Goal: Task Accomplishment & Management: Contribute content

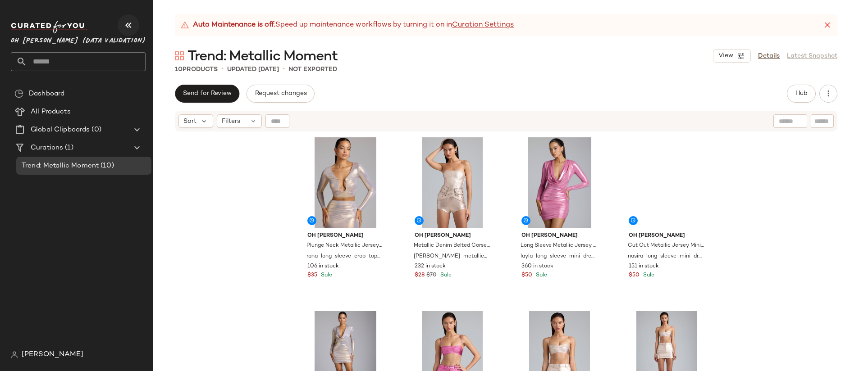
click at [127, 26] on icon "button" at bounding box center [128, 25] width 11 height 11
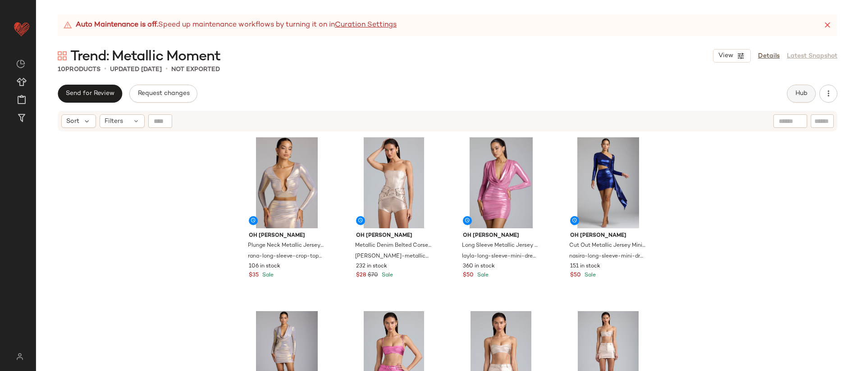
click at [812, 92] on button "Hub" at bounding box center [801, 94] width 29 height 18
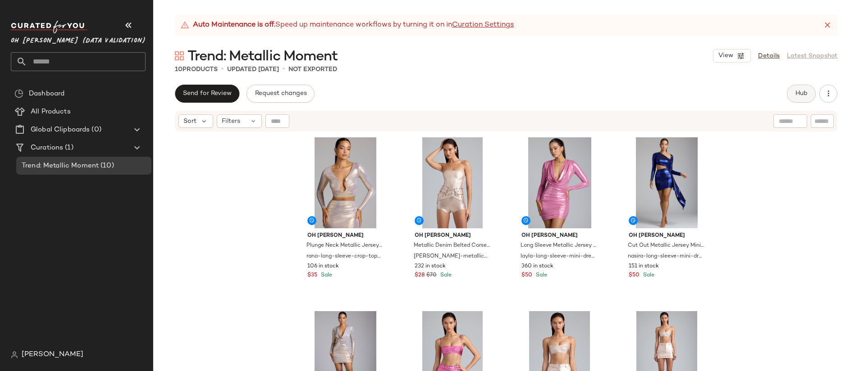
click at [797, 99] on button "Hub" at bounding box center [801, 94] width 29 height 18
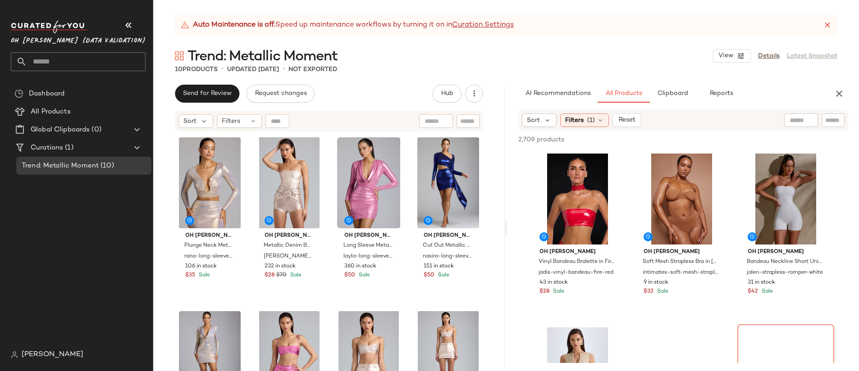
click at [795, 123] on input "text" at bounding box center [801, 120] width 23 height 9
type input "*****"
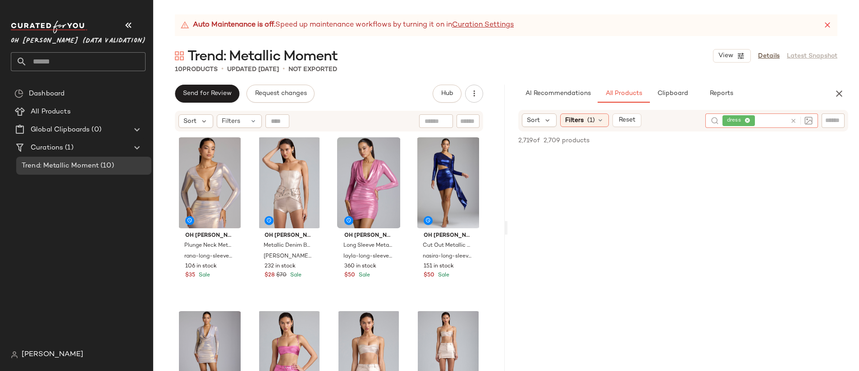
click at [795, 121] on icon at bounding box center [793, 121] width 7 height 7
click at [572, 118] on span "Filters" at bounding box center [574, 120] width 18 height 9
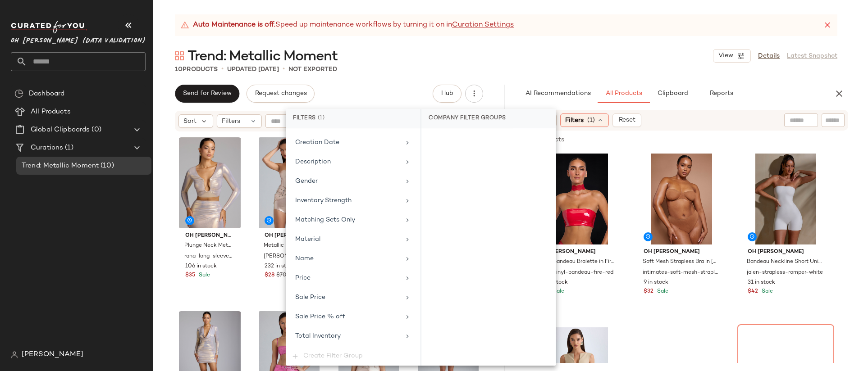
scroll to position [180, 0]
click at [360, 242] on div "Material" at bounding box center [347, 238] width 105 height 9
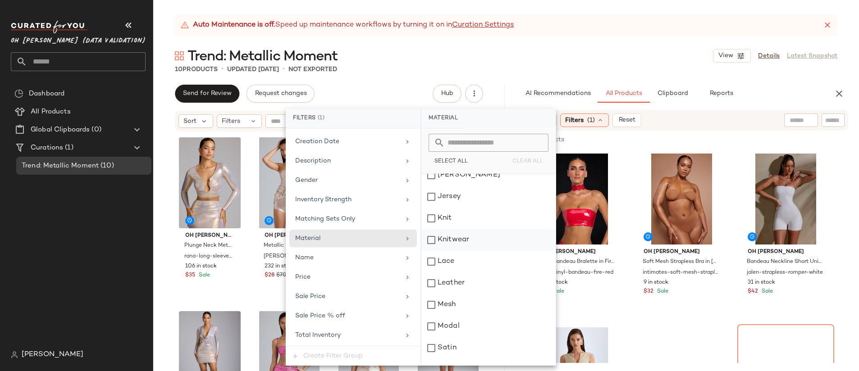
scroll to position [284, 0]
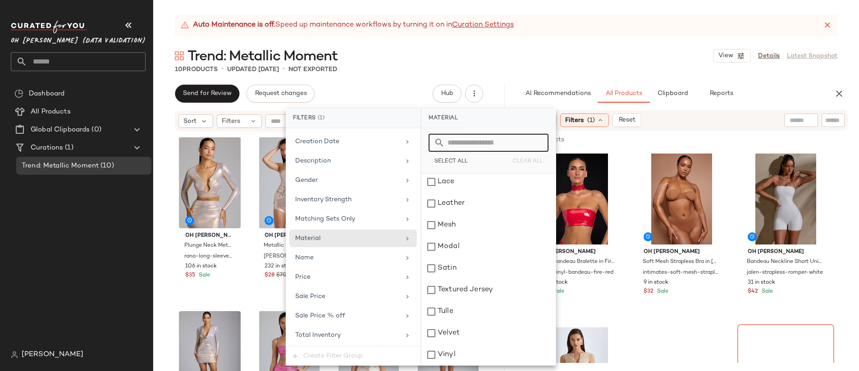
click at [498, 145] on input "text" at bounding box center [494, 143] width 98 height 18
type input "**"
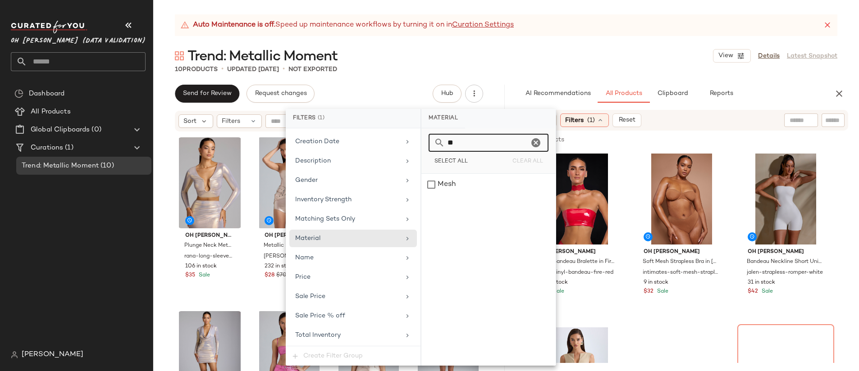
click at [533, 143] on icon "Clear" at bounding box center [535, 142] width 11 height 11
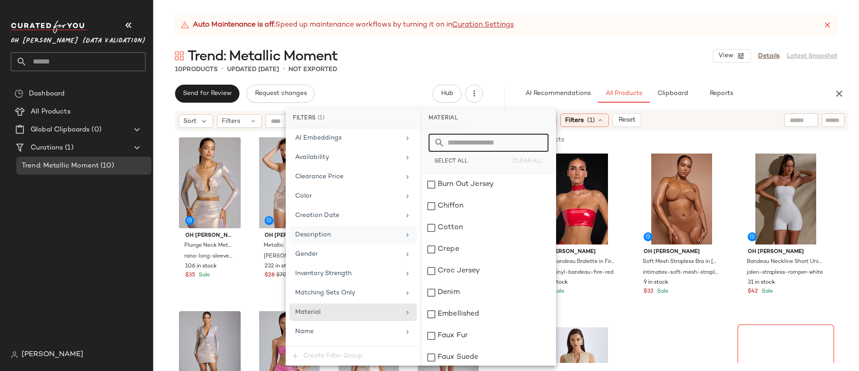
scroll to position [51, 0]
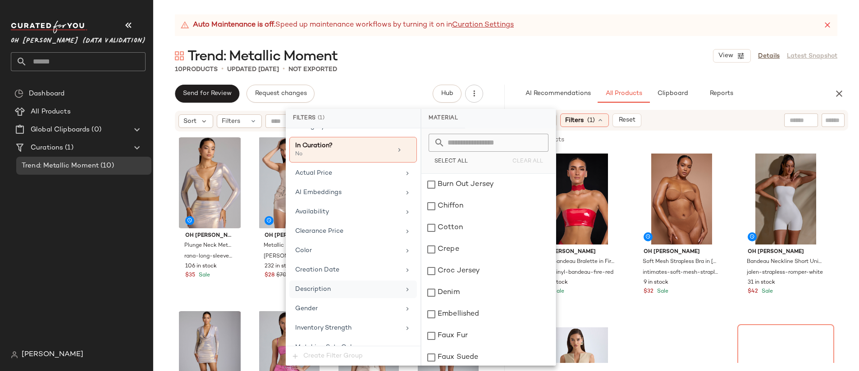
click at [378, 288] on div "Description" at bounding box center [347, 289] width 105 height 9
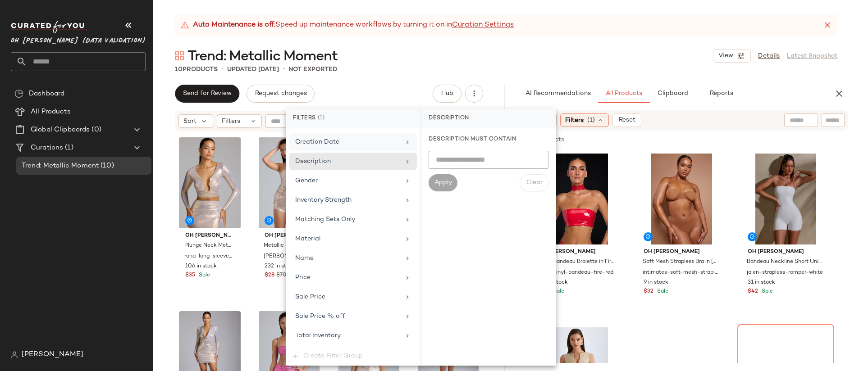
scroll to position [180, 0]
click at [400, 71] on div "10 Products • updated Oct 2nd • Not Exported" at bounding box center [506, 69] width 706 height 9
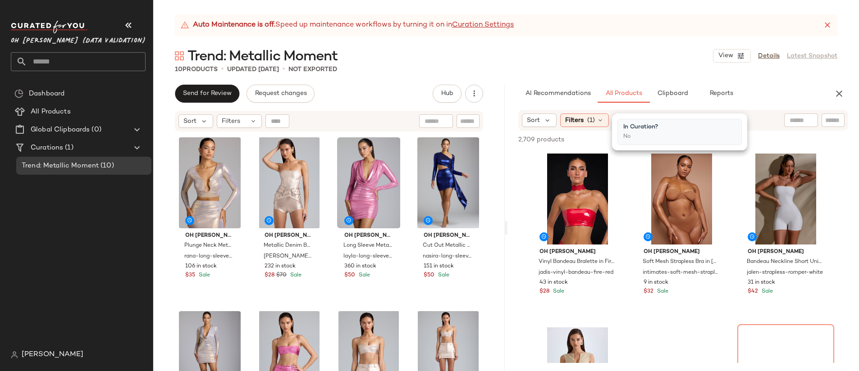
click at [659, 53] on div "Trend: Metallic Moment View Details Latest Snapshot" at bounding box center [506, 56] width 706 height 18
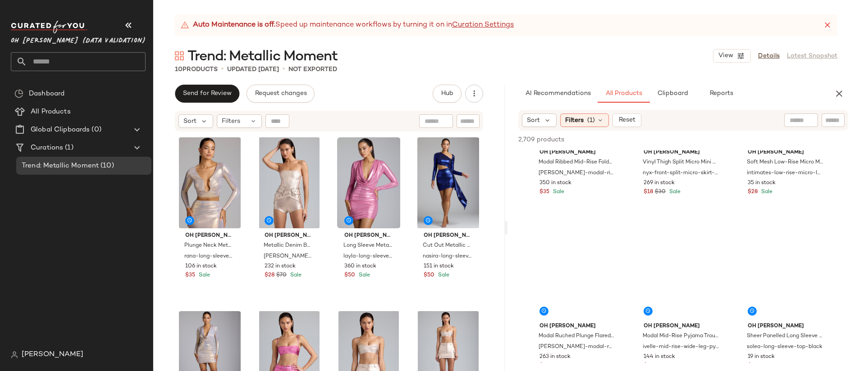
scroll to position [7137, 0]
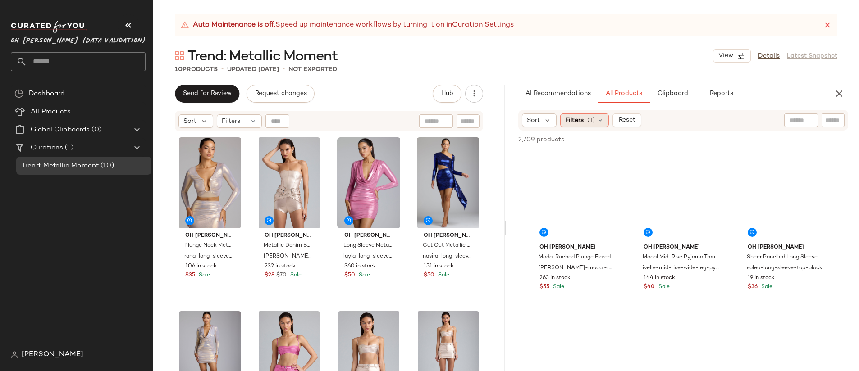
click at [577, 120] on span "Filters" at bounding box center [574, 120] width 18 height 9
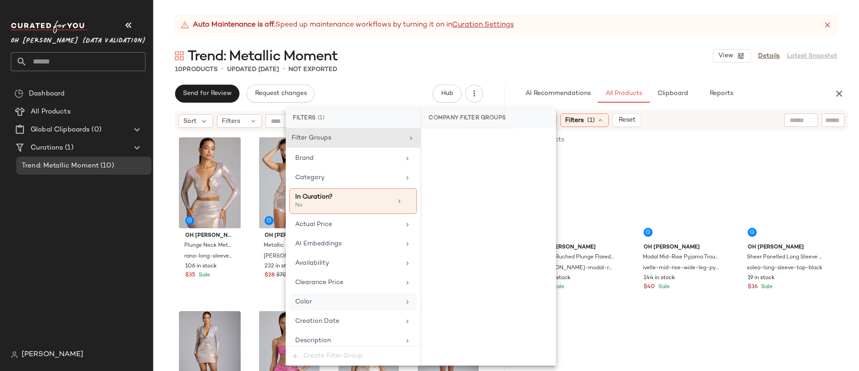
scroll to position [180, 0]
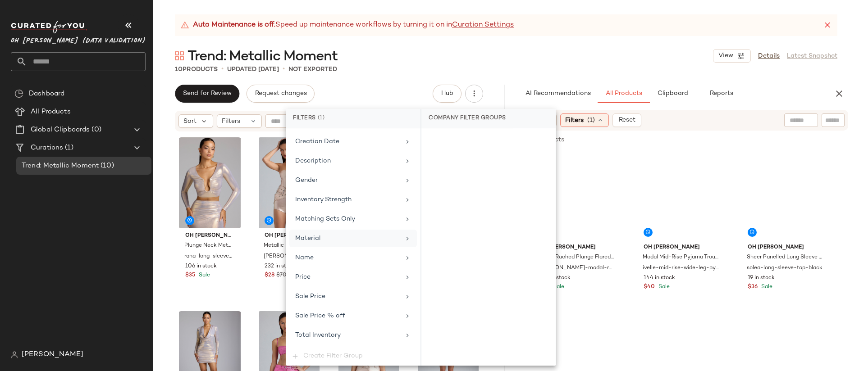
click at [338, 238] on div "Material" at bounding box center [347, 238] width 105 height 9
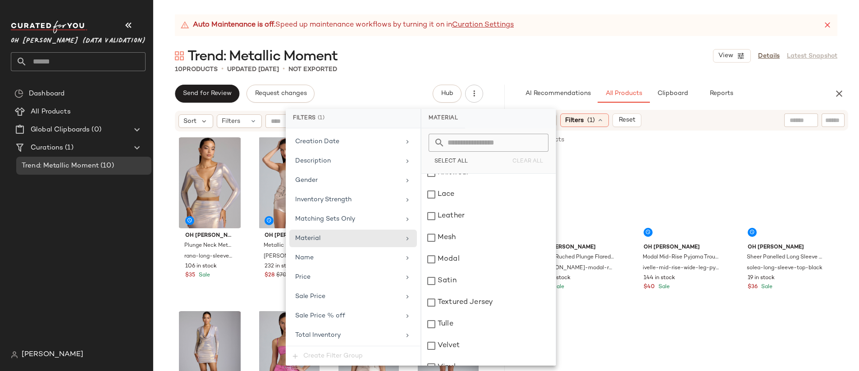
scroll to position [306, 0]
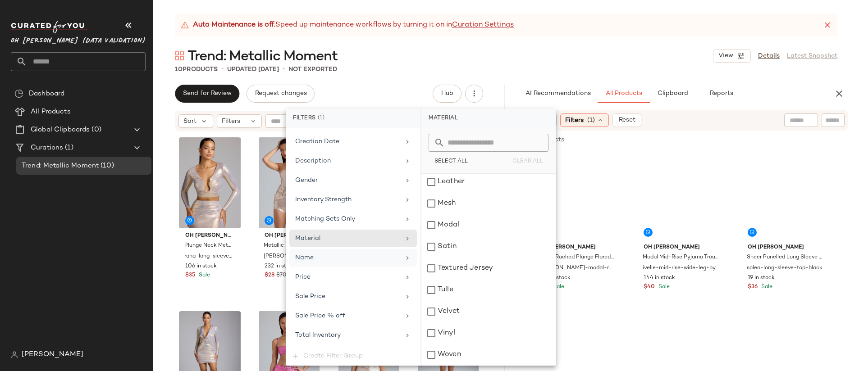
click at [375, 259] on div "Name" at bounding box center [347, 257] width 105 height 9
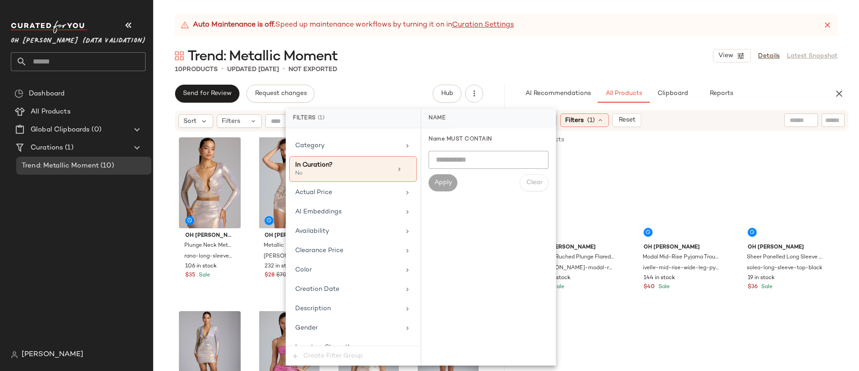
scroll to position [16, 0]
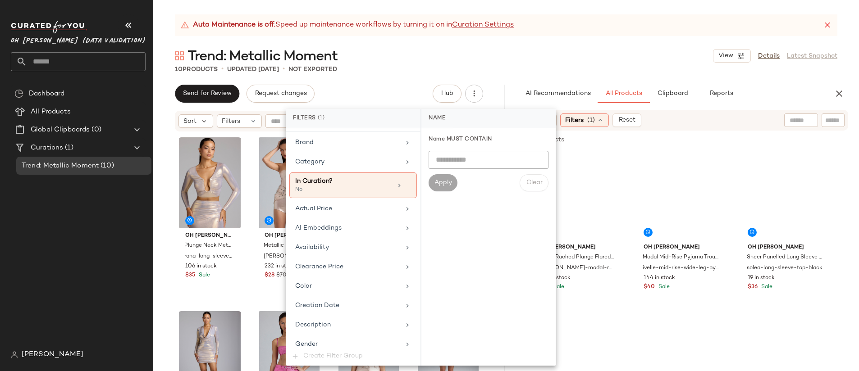
click at [393, 80] on div "Auto Maintenance is off. Speed up maintenance workflows by turning it on in Cur…" at bounding box center [506, 192] width 706 height 357
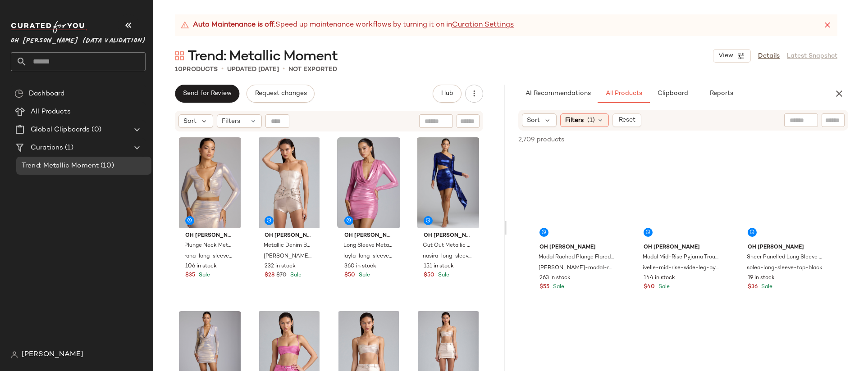
click at [828, 125] on div at bounding box center [833, 121] width 23 height 14
type input "*****"
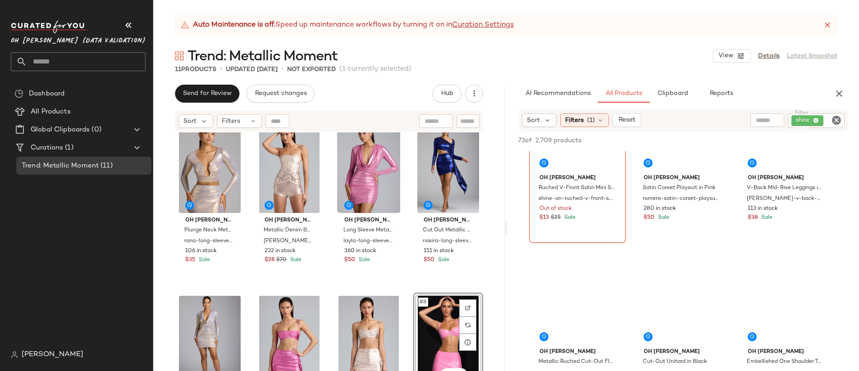
scroll to position [786, 0]
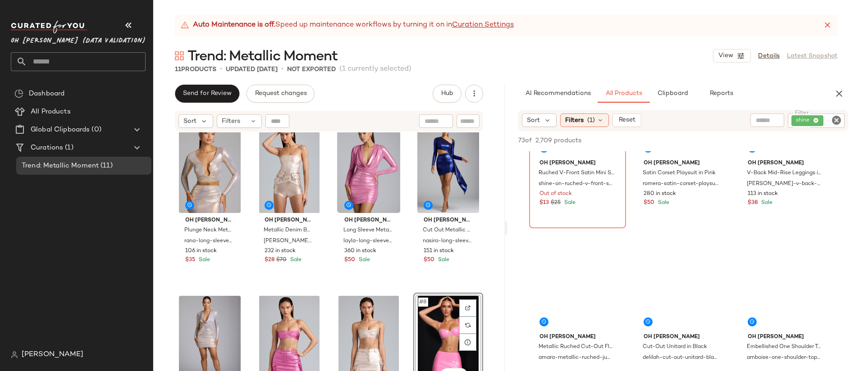
click at [436, 311] on div "#8 View" at bounding box center [448, 341] width 64 height 91
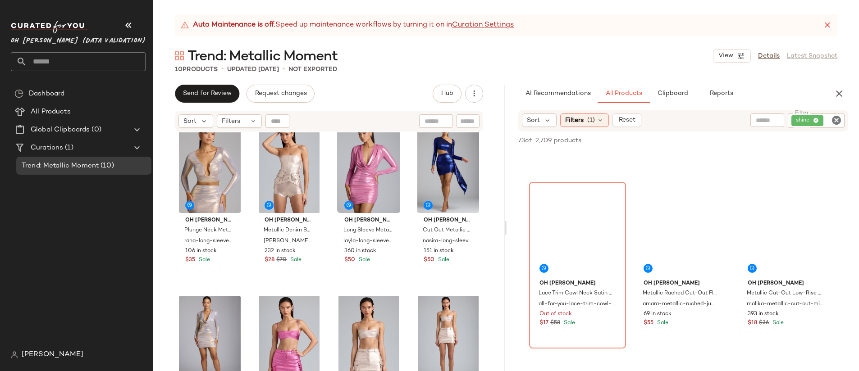
scroll to position [1558, 0]
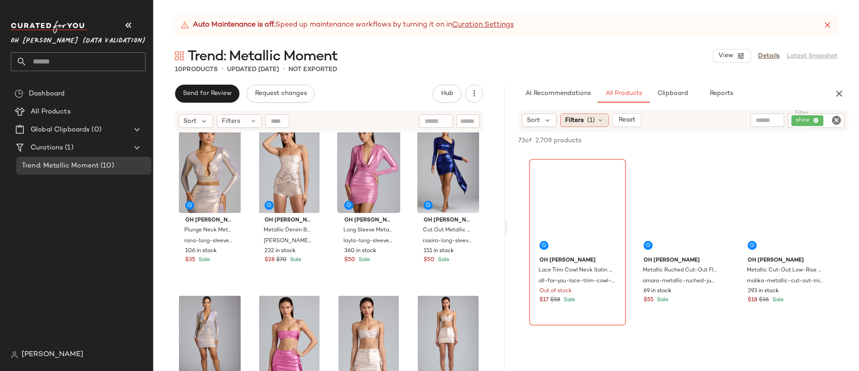
click at [585, 123] on div "Filters (1)" at bounding box center [584, 121] width 49 height 14
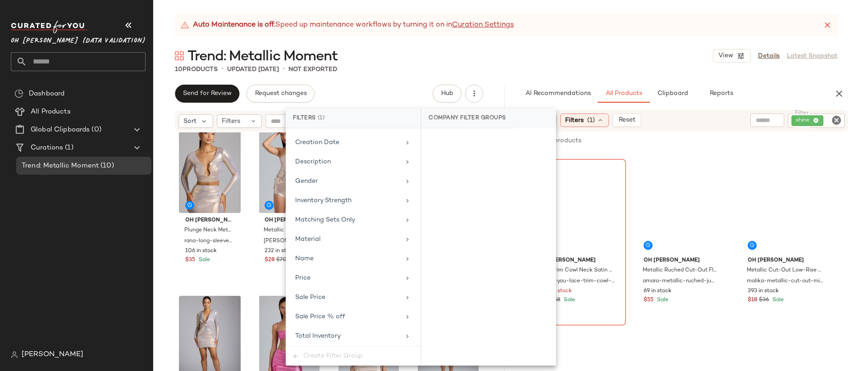
scroll to position [180, 0]
click at [374, 96] on div "Send for Review Request changes Hub Send for Review External Review Internal Re…" at bounding box center [329, 94] width 308 height 18
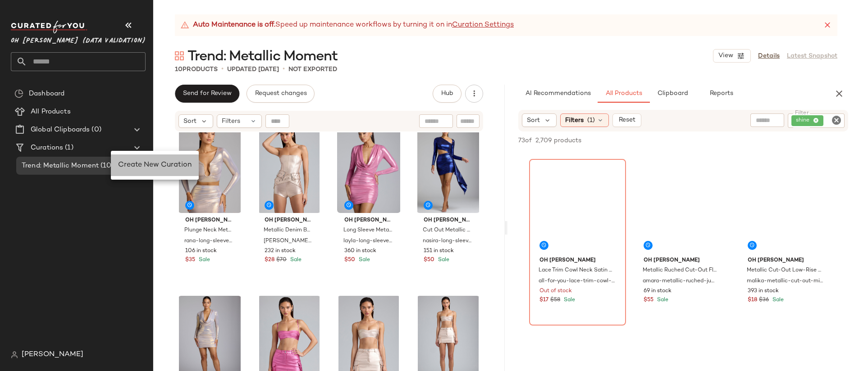
click at [147, 172] on div "Create New Curation" at bounding box center [155, 166] width 88 height 22
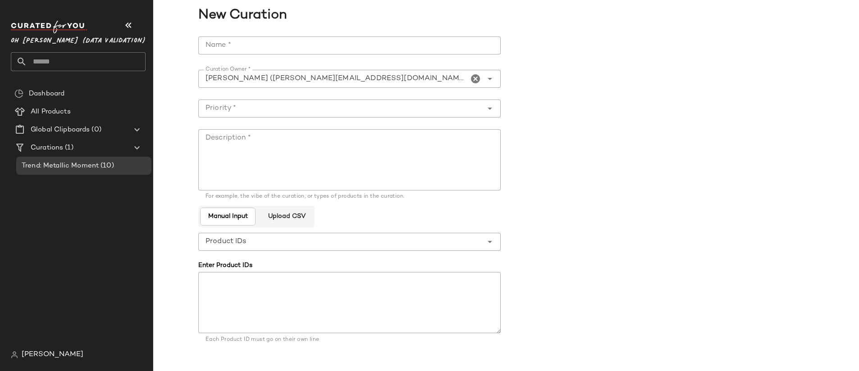
click at [274, 49] on input "Name *" at bounding box center [349, 46] width 302 height 18
type input "**********"
click at [214, 111] on input "Priority *" at bounding box center [340, 108] width 284 height 11
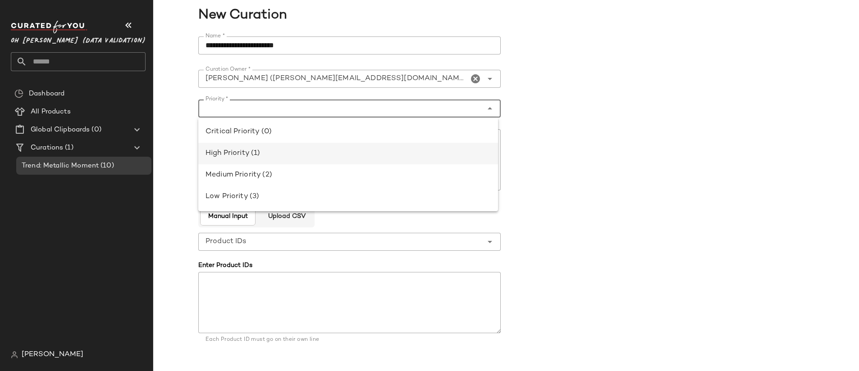
click at [257, 152] on div "High Priority (1)" at bounding box center [348, 153] width 285 height 11
type input "**********"
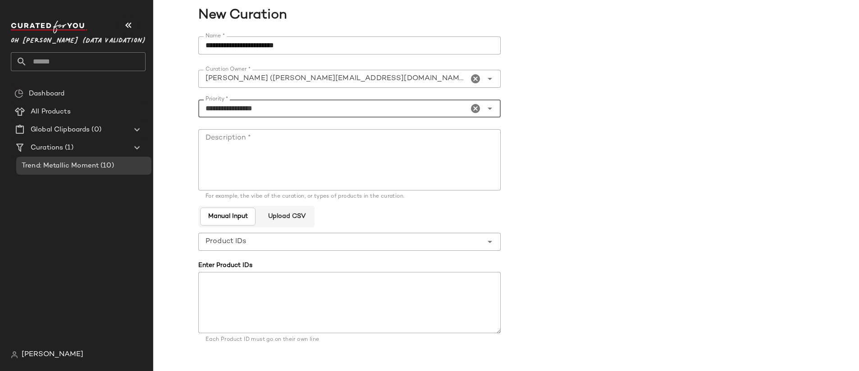
click at [261, 160] on textarea "Description *" at bounding box center [349, 159] width 302 height 61
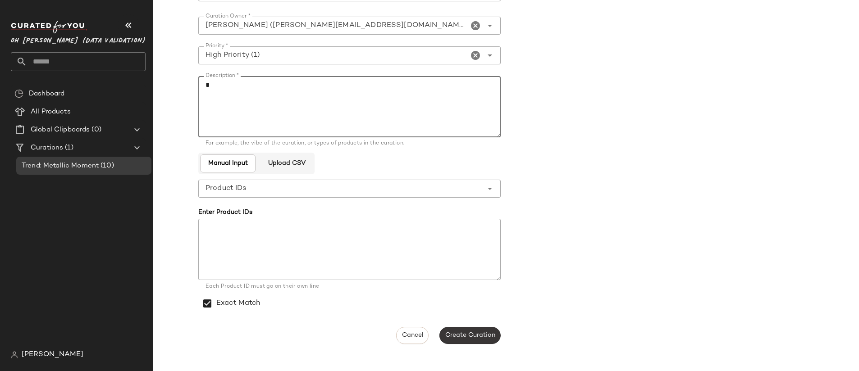
click at [484, 336] on span "Create Curation" at bounding box center [470, 335] width 50 height 7
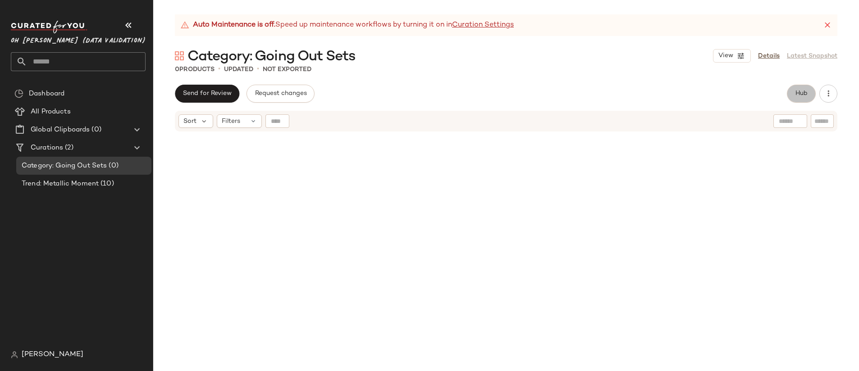
click at [790, 93] on button "Hub" at bounding box center [801, 94] width 29 height 18
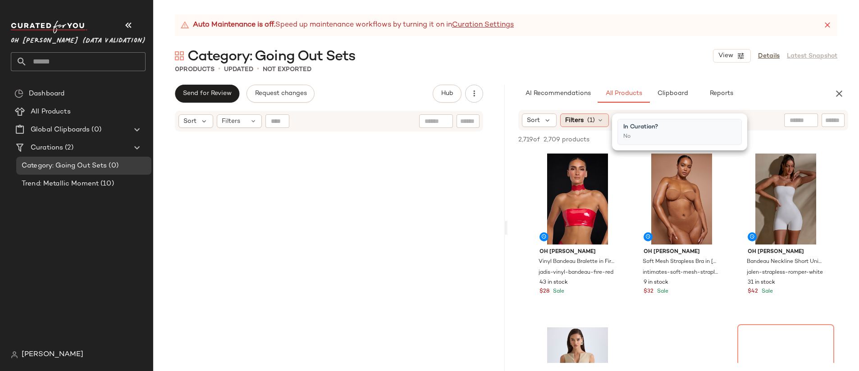
click at [582, 122] on span "Filters" at bounding box center [574, 120] width 18 height 9
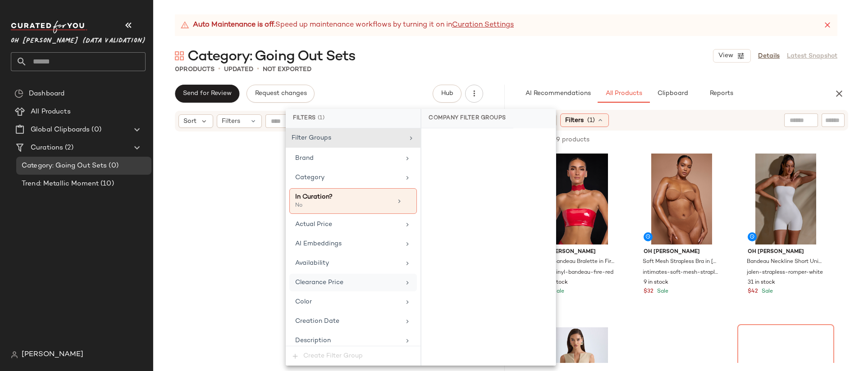
scroll to position [69, 0]
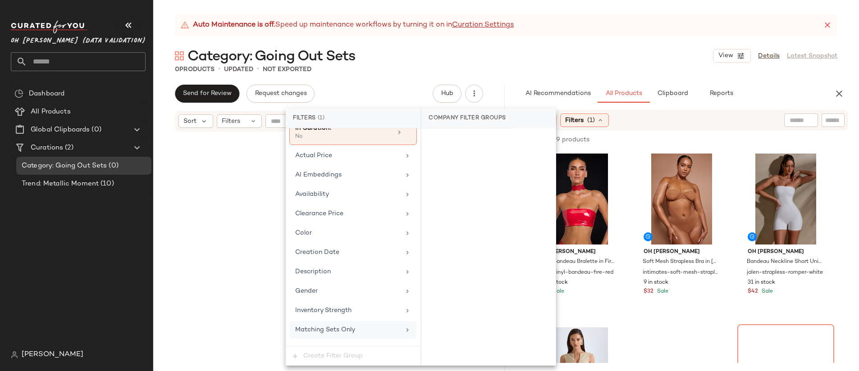
click at [361, 330] on div "Matching Sets Only" at bounding box center [347, 329] width 105 height 9
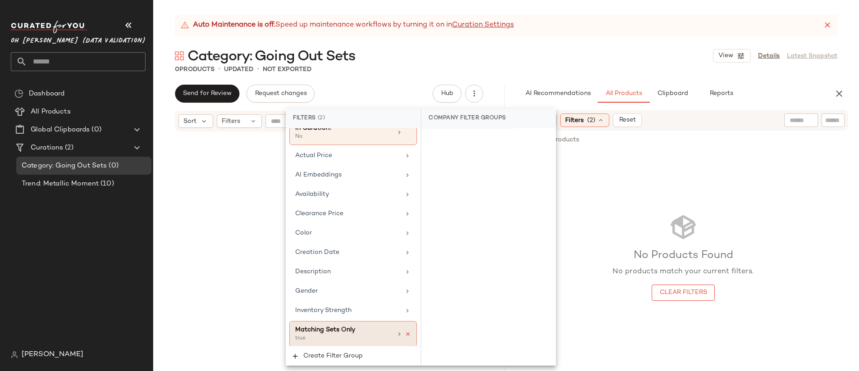
click at [405, 334] on icon at bounding box center [408, 334] width 6 height 6
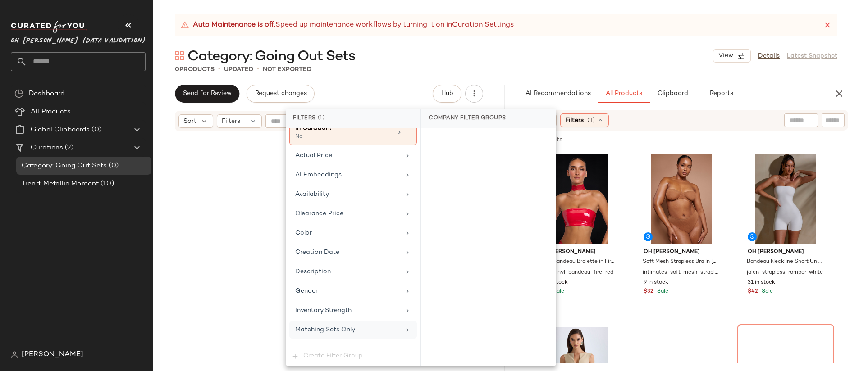
click at [598, 140] on div "2,719 products • 0 selected" at bounding box center [560, 139] width 85 height 9
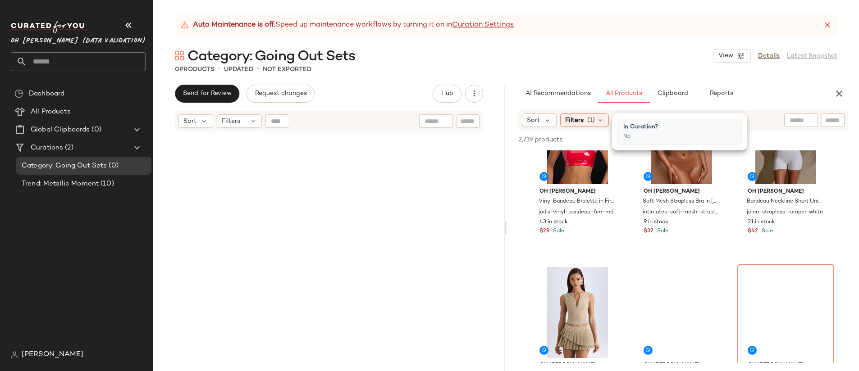
scroll to position [168, 0]
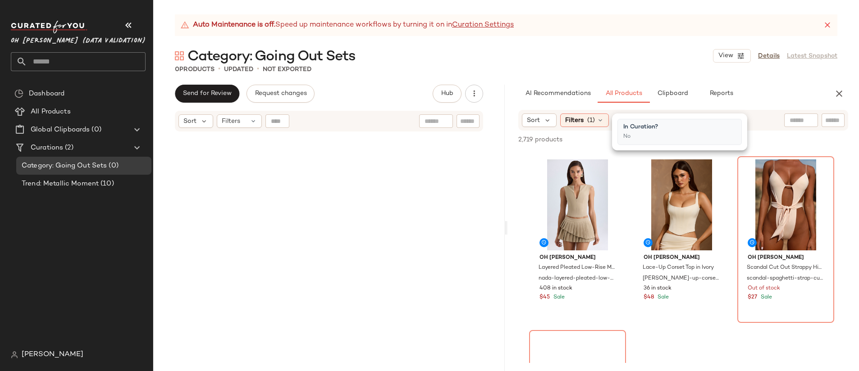
click at [78, 110] on div "All Products" at bounding box center [85, 112] width 114 height 10
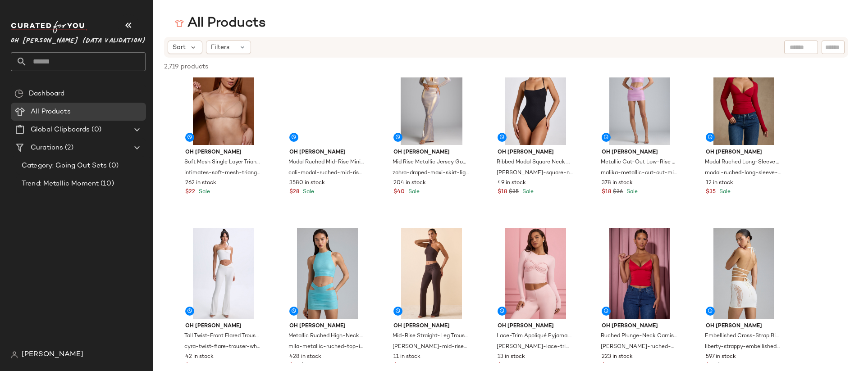
scroll to position [488, 0]
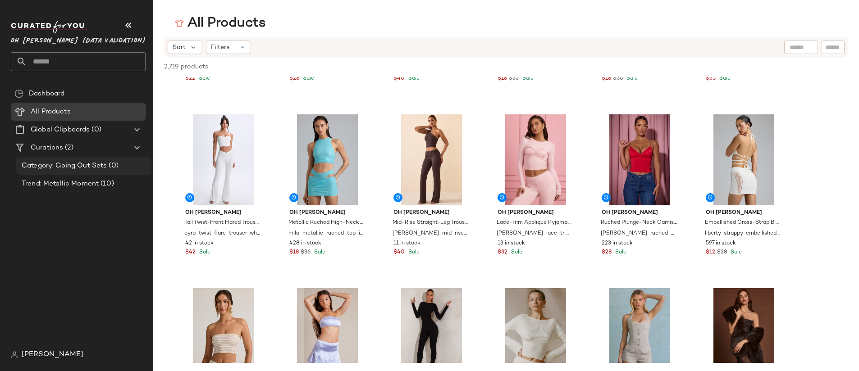
click at [101, 172] on div "Category: Going Out Sets (0)" at bounding box center [83, 166] width 135 height 18
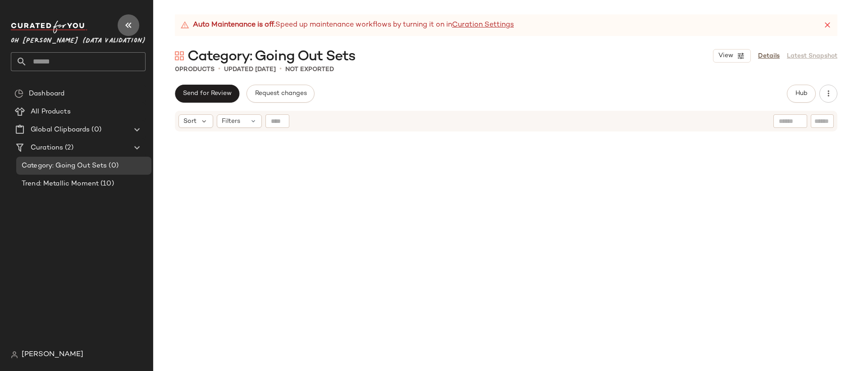
click at [126, 28] on icon "button" at bounding box center [128, 25] width 11 height 11
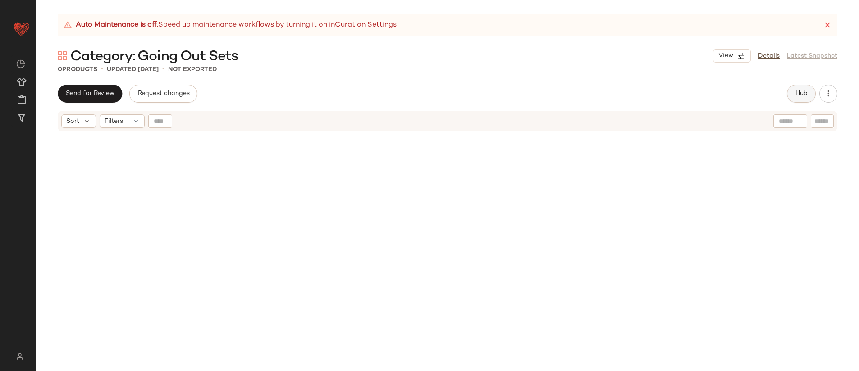
click at [803, 92] on span "Hub" at bounding box center [801, 93] width 13 height 7
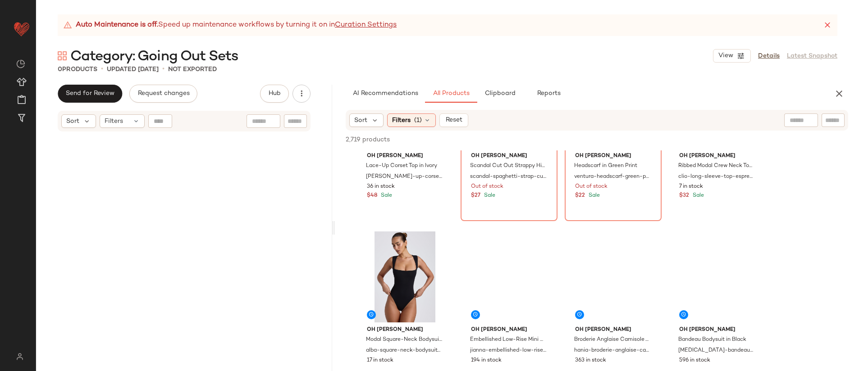
scroll to position [96, 0]
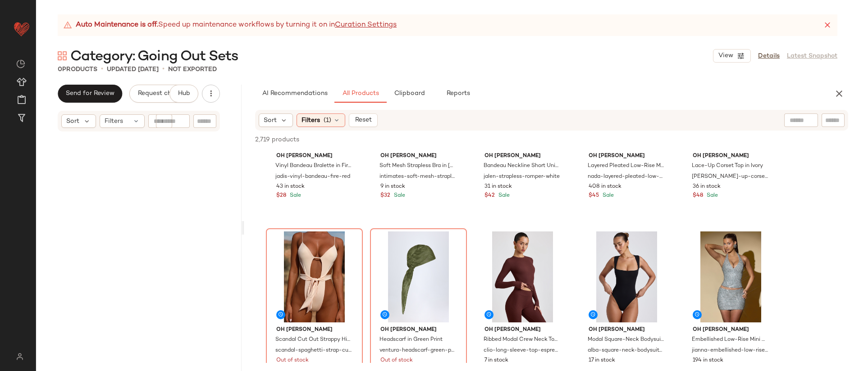
drag, startPoint x: 446, startPoint y: 159, endPoint x: 242, endPoint y: 136, distance: 205.1
click at [242, 136] on div "Auto Maintenance is off. Speed up maintenance workflows by turning it on in Cur…" at bounding box center [447, 192] width 823 height 357
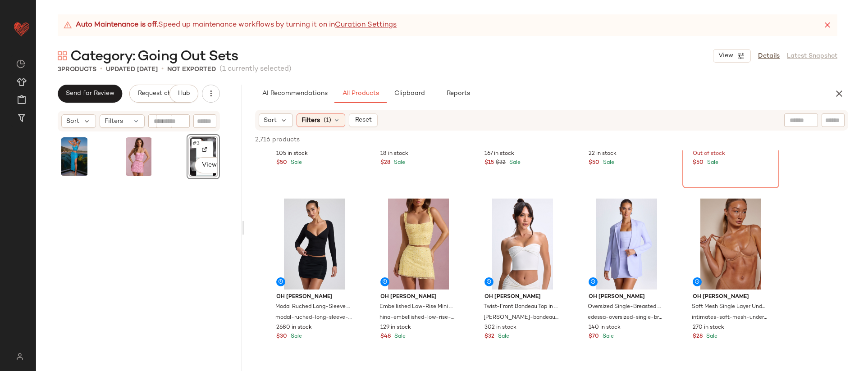
scroll to position [1348, 0]
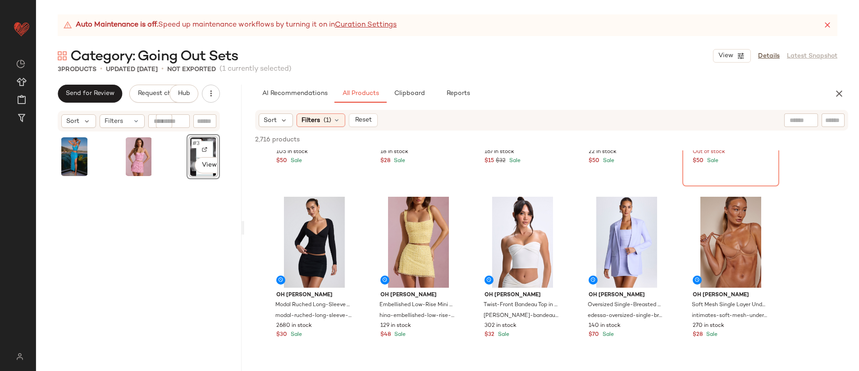
click at [168, 237] on div "#3 View" at bounding box center [139, 264] width 162 height 260
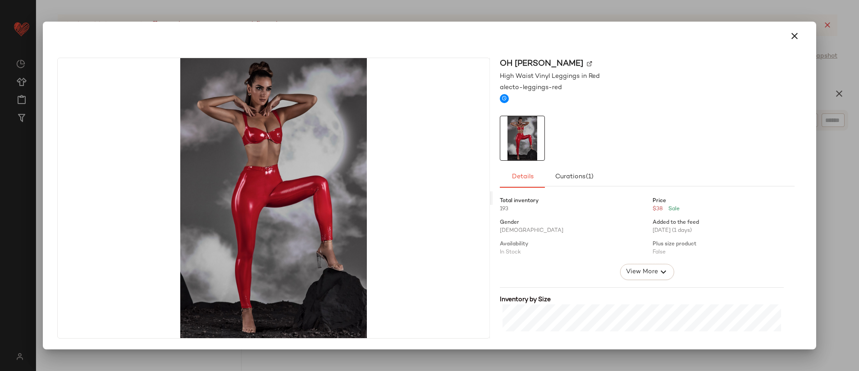
click at [168, 7] on div at bounding box center [429, 185] width 859 height 371
click at [231, 12] on div at bounding box center [429, 185] width 859 height 371
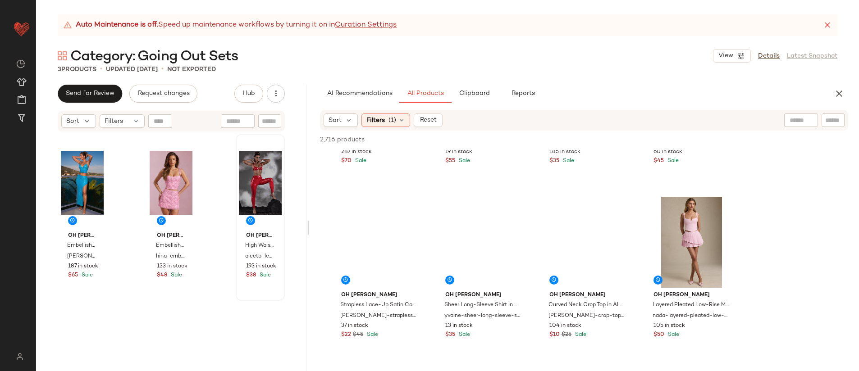
scroll to position [1522, 0]
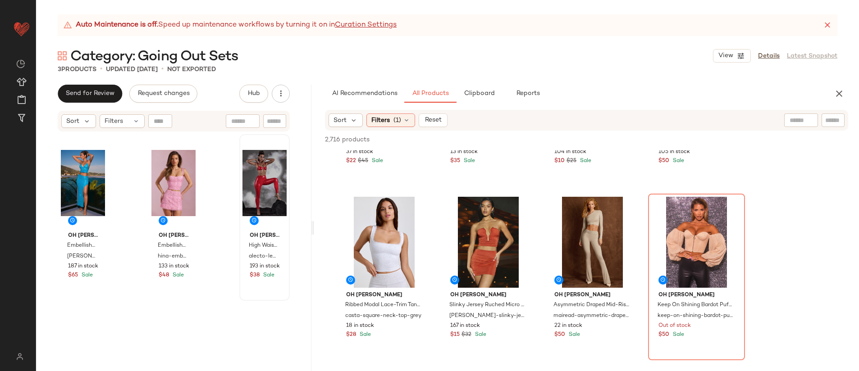
drag, startPoint x: 241, startPoint y: 155, endPoint x: 312, endPoint y: 141, distance: 72.6
click at [312, 141] on div "Auto Maintenance is off. Speed up maintenance workflows by turning it on in Cur…" at bounding box center [447, 192] width 823 height 357
click at [246, 176] on div "#3 View" at bounding box center [264, 182] width 44 height 91
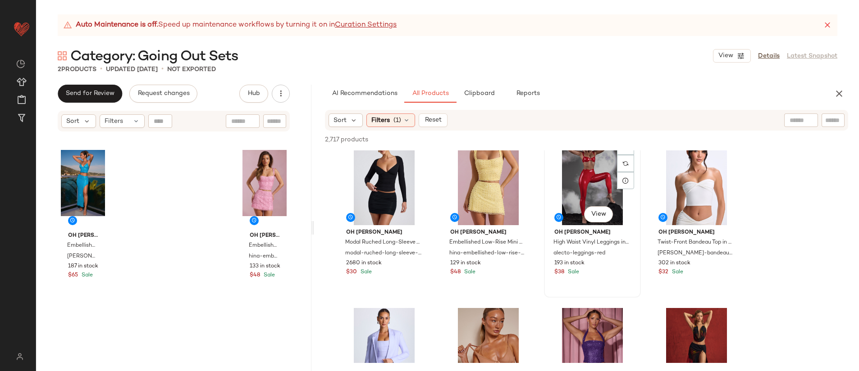
scroll to position [1718, 0]
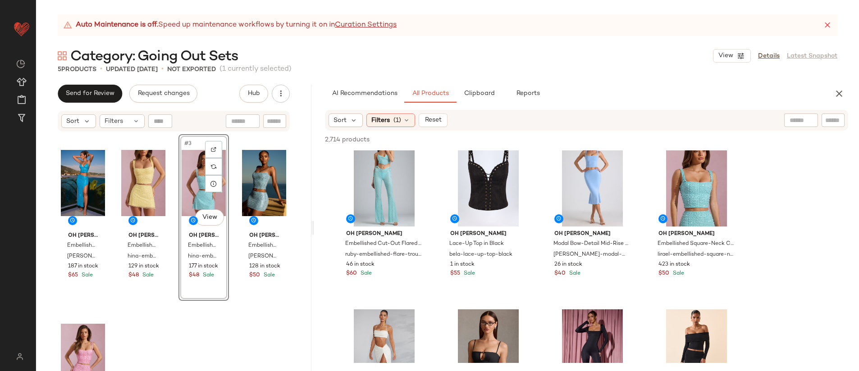
scroll to position [2969, 0]
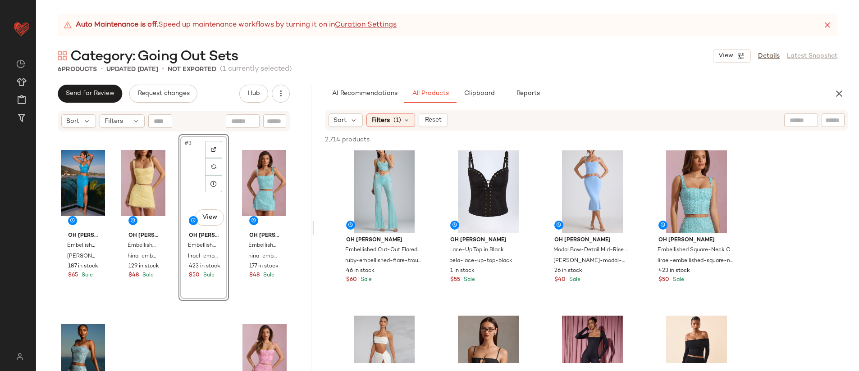
click at [189, 341] on div "Oh Polly Embellished Low-Rise Maxi Skirt in Turquoise danica-low-rise-maxi-skir…" at bounding box center [174, 264] width 232 height 260
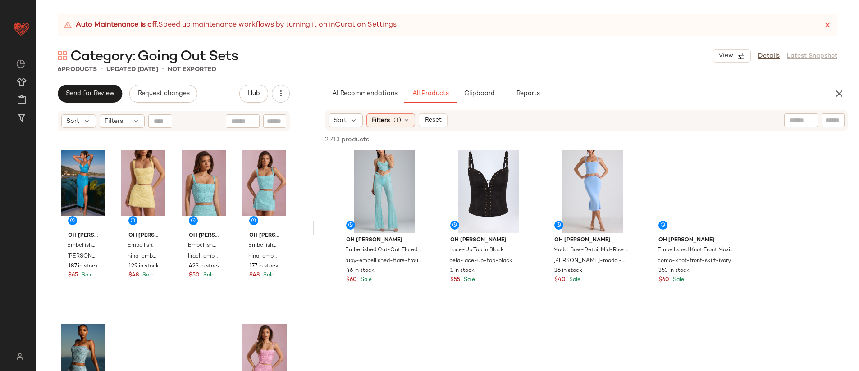
click at [193, 326] on div "Oh Polly Embellished Low-Rise Maxi Skirt in Turquoise danica-low-rise-maxi-skir…" at bounding box center [174, 264] width 232 height 260
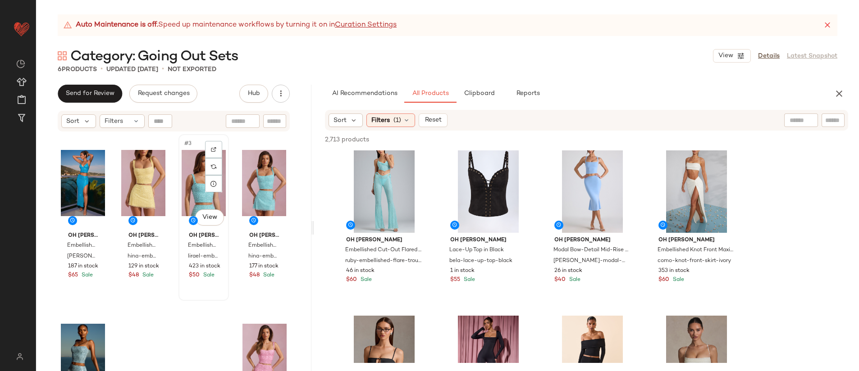
click at [195, 175] on div "#3 View" at bounding box center [204, 182] width 44 height 91
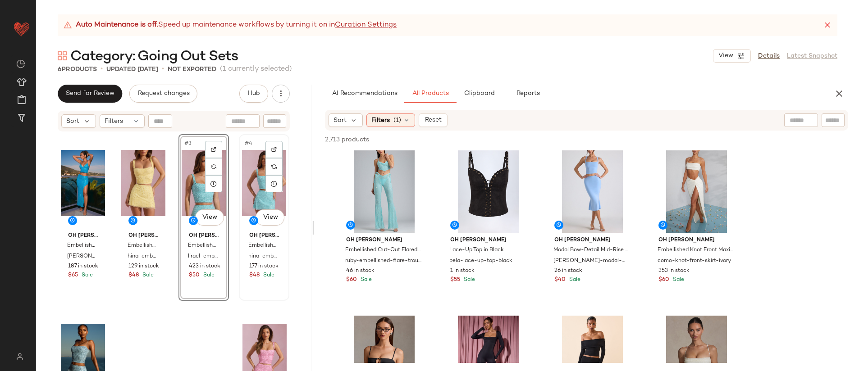
click at [253, 175] on div "#4 View" at bounding box center [264, 182] width 44 height 91
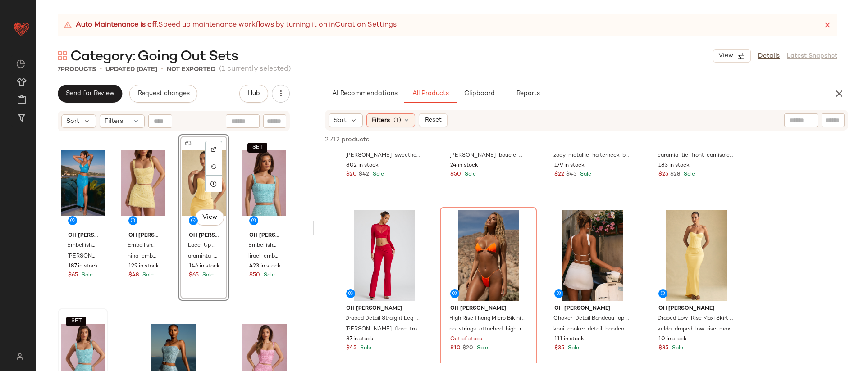
scroll to position [3917, 0]
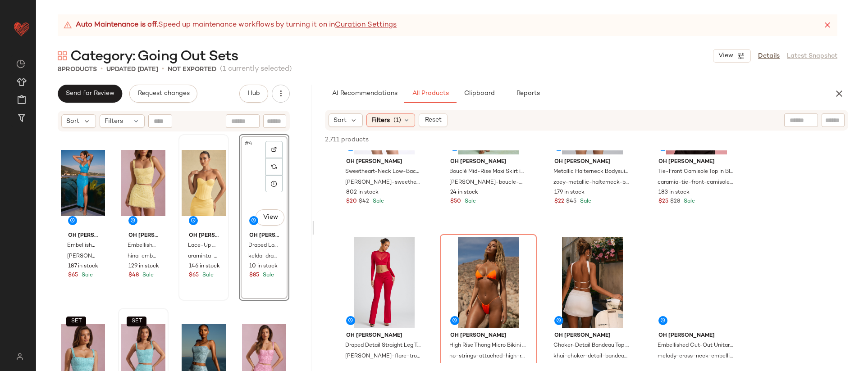
drag, startPoint x: 206, startPoint y: 307, endPoint x: 218, endPoint y: 196, distance: 111.5
click at [206, 307] on div "Oh Polly Embellished Low-Rise Maxi Skirt in Turquoise danica-low-rise-maxi-skir…" at bounding box center [174, 264] width 232 height 260
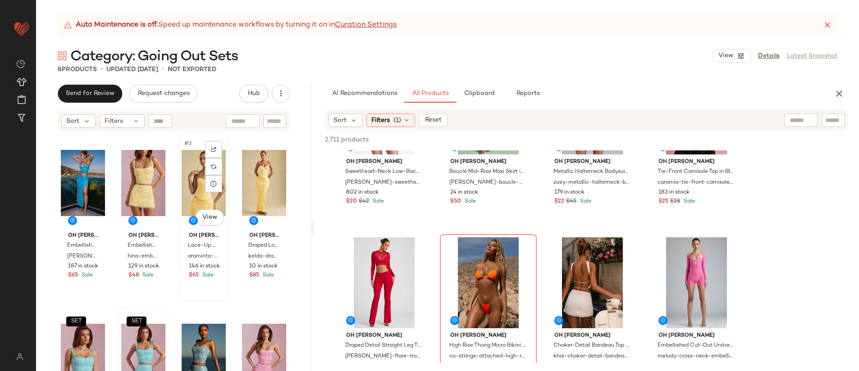
click at [193, 180] on div "#3 View" at bounding box center [204, 182] width 44 height 91
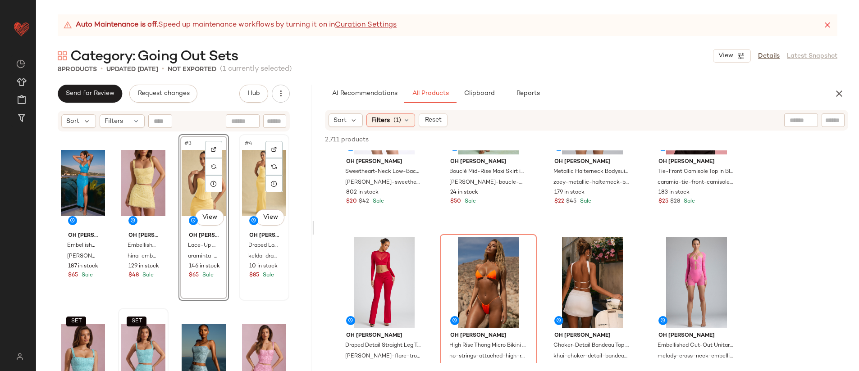
click at [248, 182] on div "#4 View" at bounding box center [264, 182] width 44 height 91
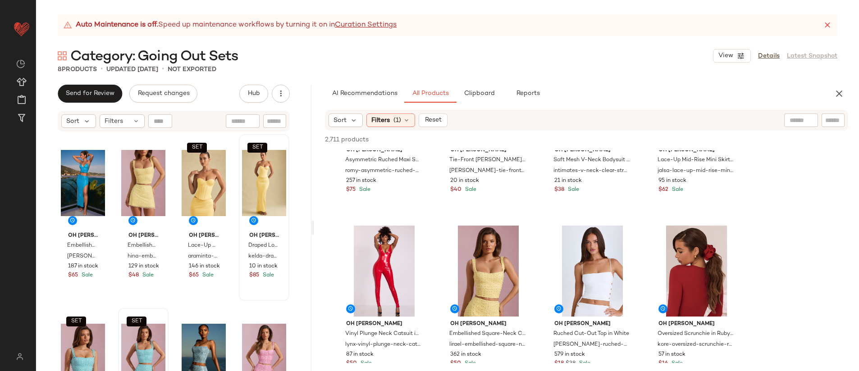
scroll to position [6553, 0]
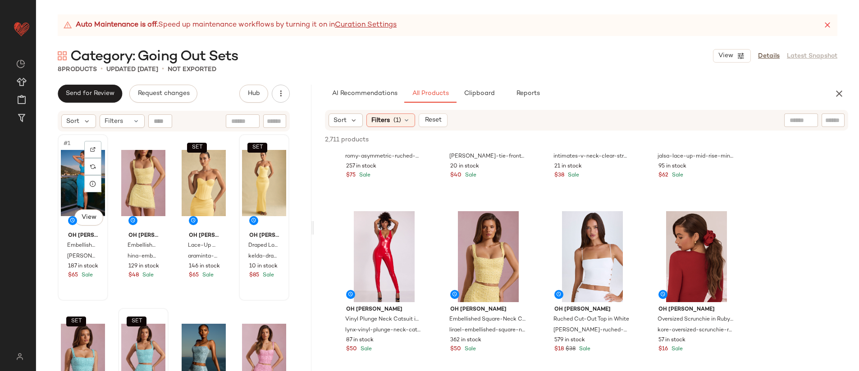
click at [75, 196] on div "#1 View" at bounding box center [83, 182] width 44 height 91
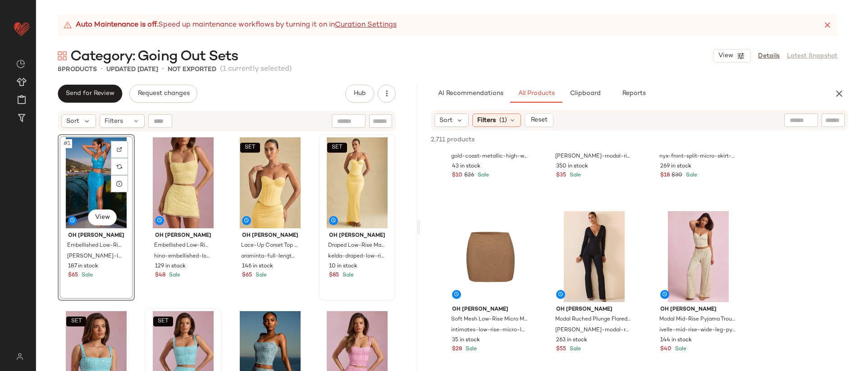
scroll to position [8641, 0]
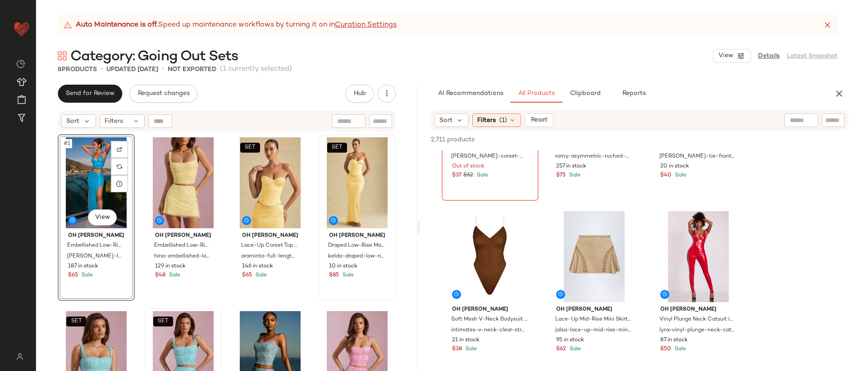
drag, startPoint x: 311, startPoint y: 102, endPoint x: 419, endPoint y: 119, distance: 109.1
click at [419, 119] on div "Auto Maintenance is off. Speed up maintenance workflows by turning it on in Cur…" at bounding box center [447, 192] width 823 height 357
click at [119, 170] on div at bounding box center [119, 166] width 17 height 17
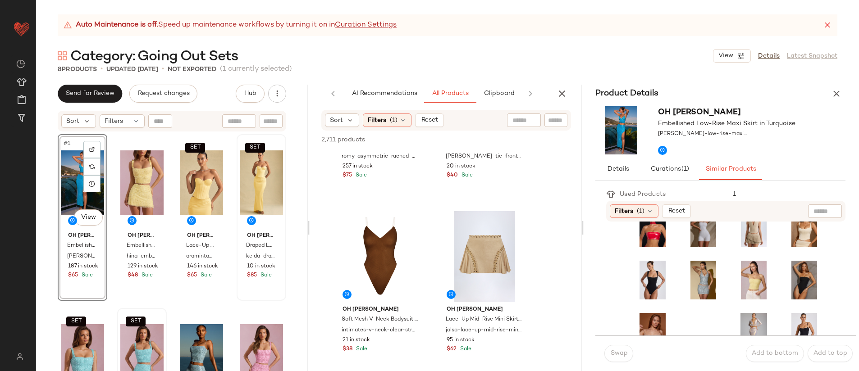
scroll to position [0, 0]
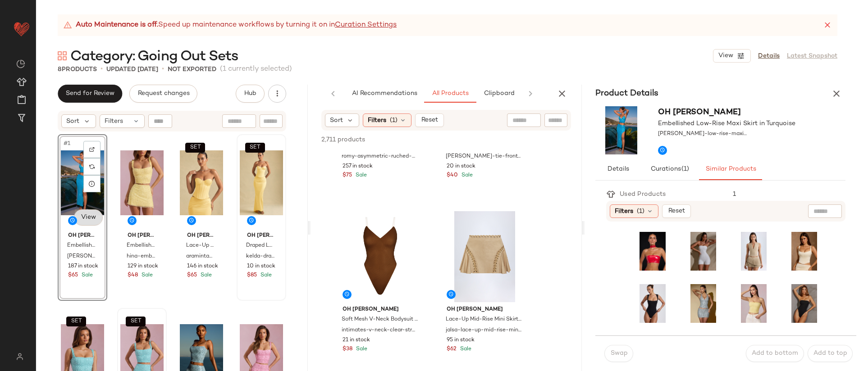
click at [92, 221] on body "Oh Polly (Data Validation) ** Dashboard All Products Global Clipboards (0) Cura…" at bounding box center [429, 185] width 859 height 371
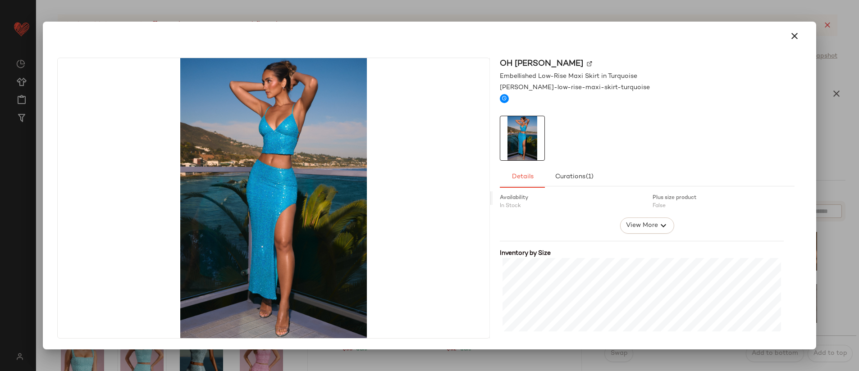
scroll to position [21, 0]
click at [799, 35] on icon "button" at bounding box center [794, 36] width 11 height 11
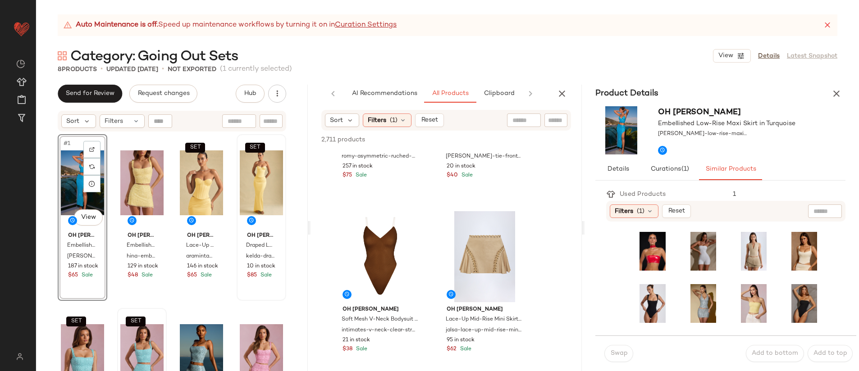
click at [380, 51] on div "Category: Going Out Sets View Details Latest Snapshot" at bounding box center [447, 56] width 823 height 18
click at [839, 91] on icon "button" at bounding box center [836, 93] width 11 height 11
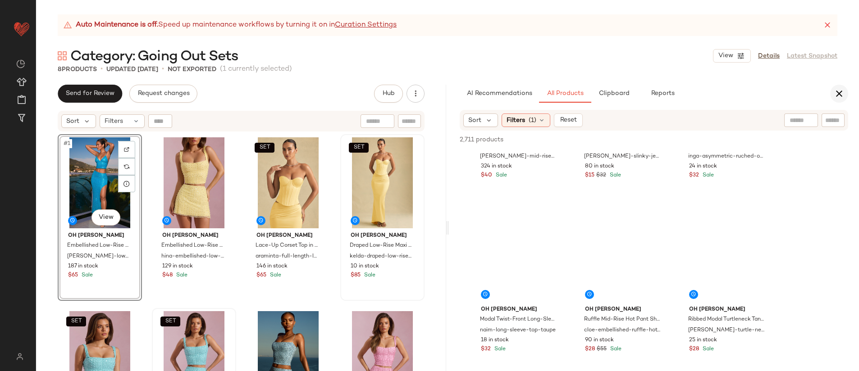
scroll to position [10032, 0]
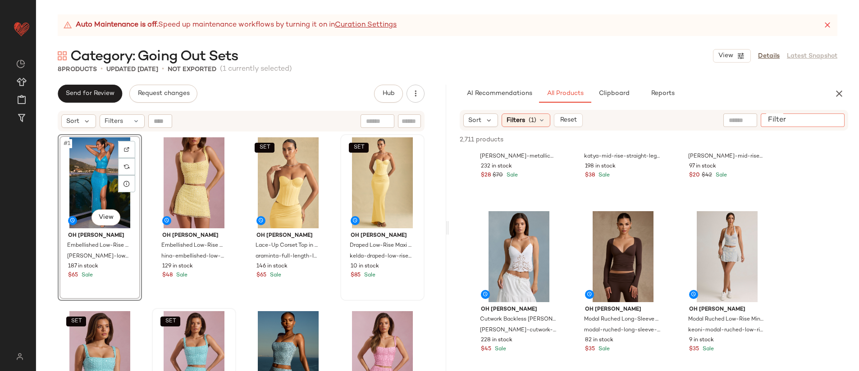
click at [833, 121] on input "Filter" at bounding box center [802, 120] width 77 height 9
type input "**********"
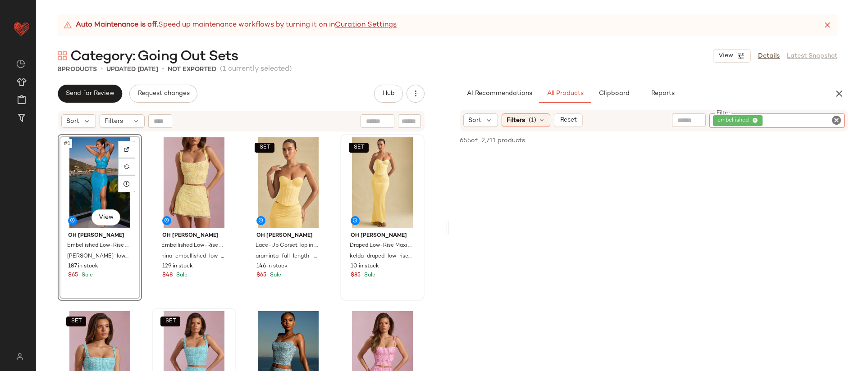
click at [836, 120] on icon "Clear Filter" at bounding box center [836, 120] width 11 height 11
click at [832, 119] on input "Filter" at bounding box center [802, 120] width 77 height 9
type input "**********"
click at [838, 120] on icon "Clear Filter" at bounding box center [836, 120] width 11 height 11
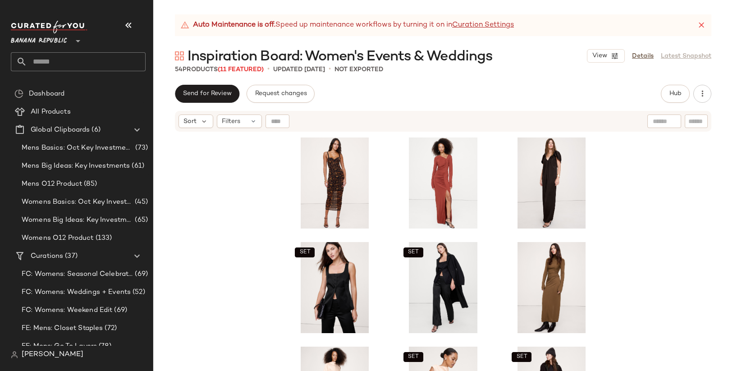
scroll to position [249, 0]
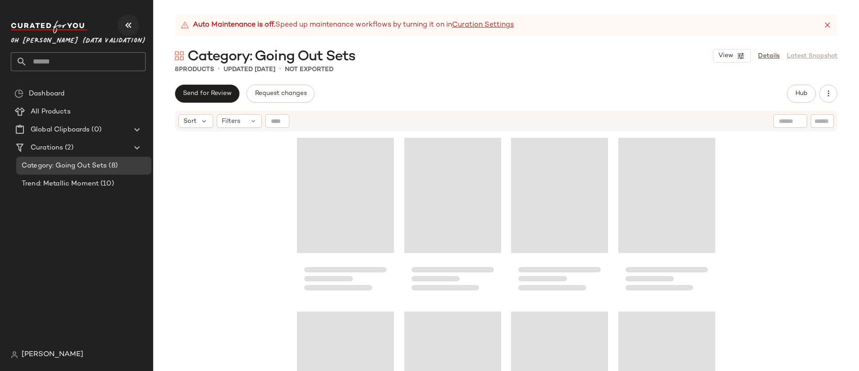
click at [130, 25] on icon "button" at bounding box center [128, 25] width 11 height 11
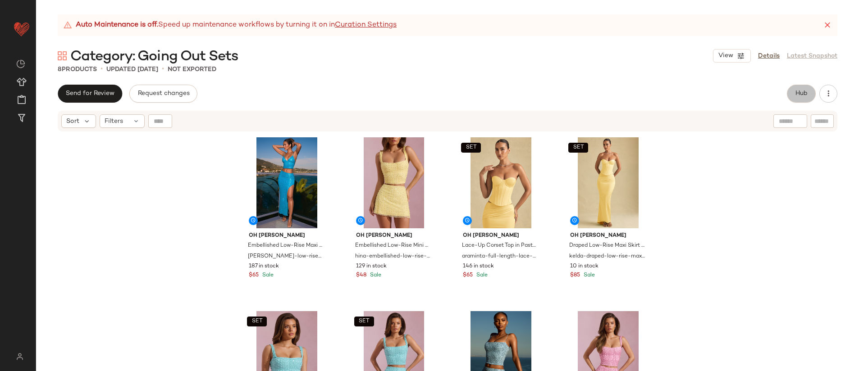
click at [804, 96] on span "Hub" at bounding box center [801, 93] width 13 height 7
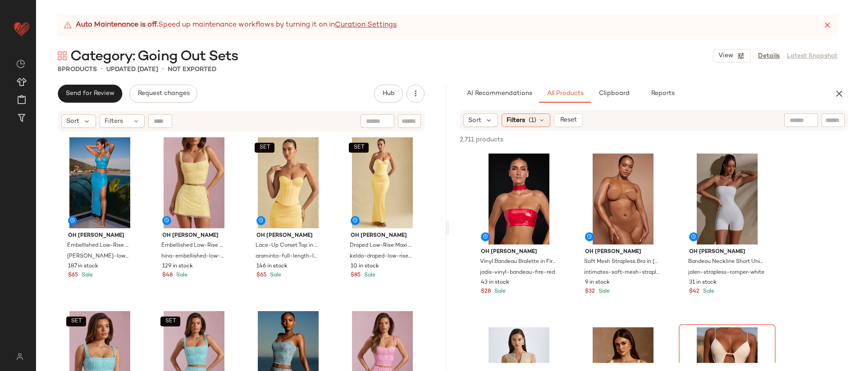
click at [829, 122] on input "text" at bounding box center [833, 120] width 16 height 9
type input "**********"
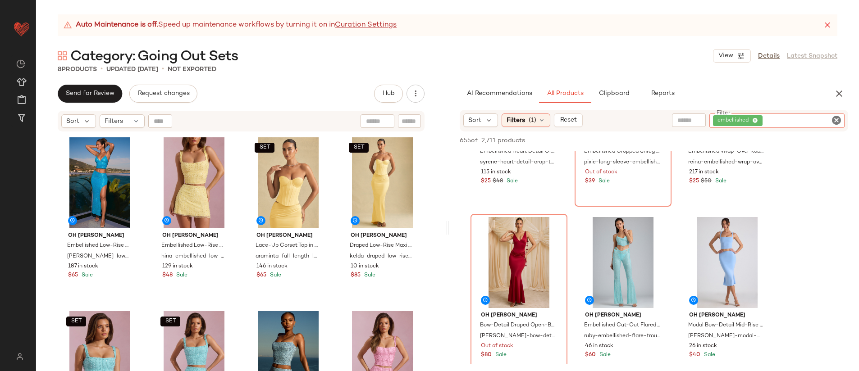
scroll to position [522, 0]
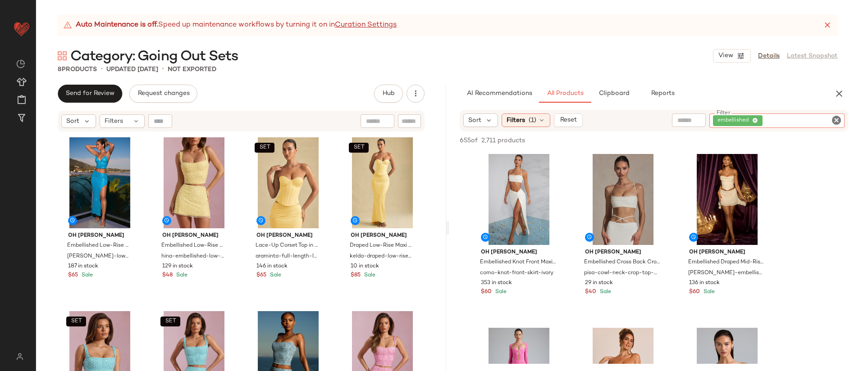
click at [833, 117] on icon "Clear Filter" at bounding box center [836, 120] width 11 height 11
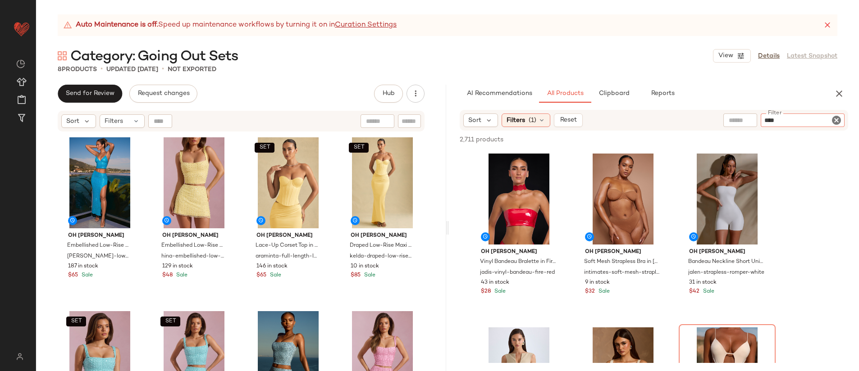
type input "***"
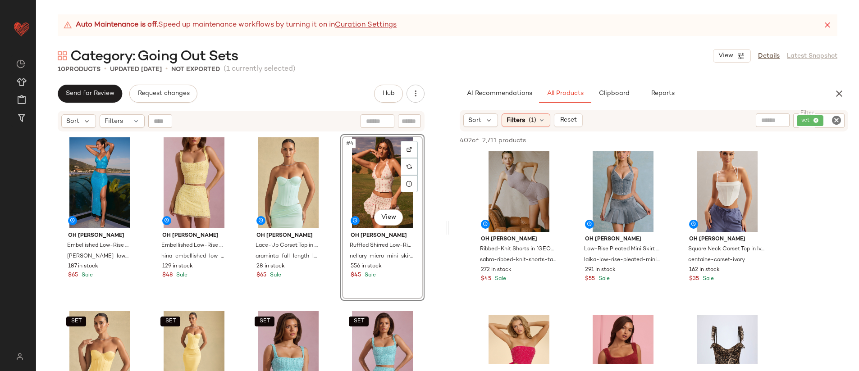
scroll to position [2551, 0]
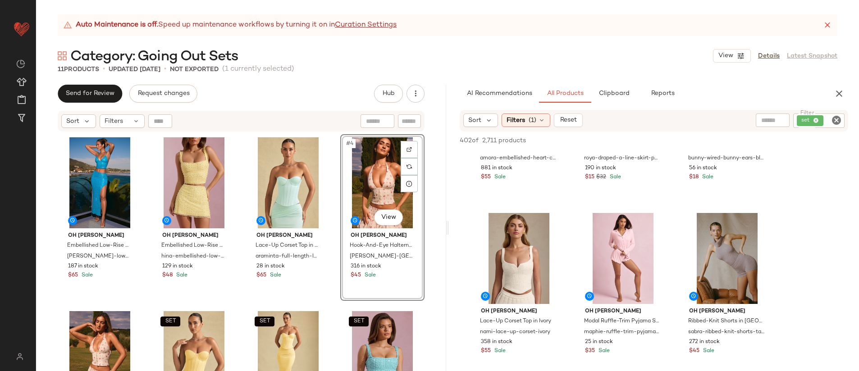
click at [332, 197] on div "Oh [PERSON_NAME] Embellished Low-Rise Maxi Skirt in Turquoise [PERSON_NAME]-low…" at bounding box center [241, 264] width 367 height 260
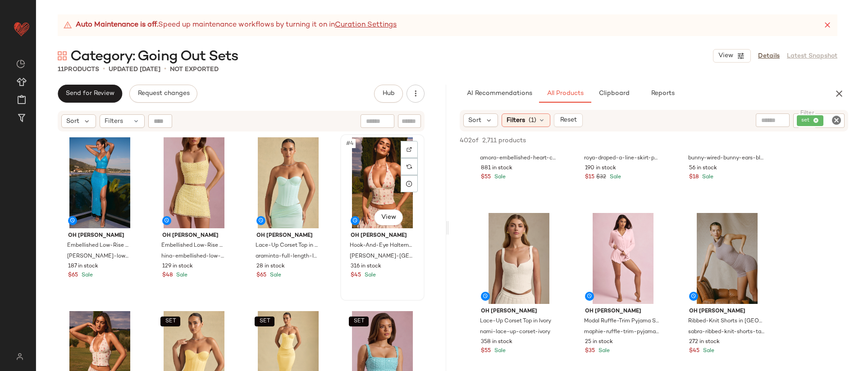
click at [361, 187] on div "#4 View" at bounding box center [382, 182] width 78 height 91
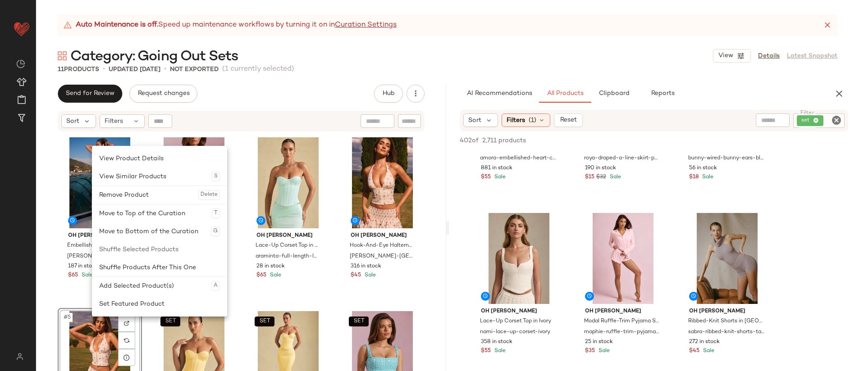
click at [331, 180] on div "Oh [PERSON_NAME] Embellished Low-Rise Maxi Skirt in Turquoise [PERSON_NAME]-low…" at bounding box center [241, 264] width 367 height 260
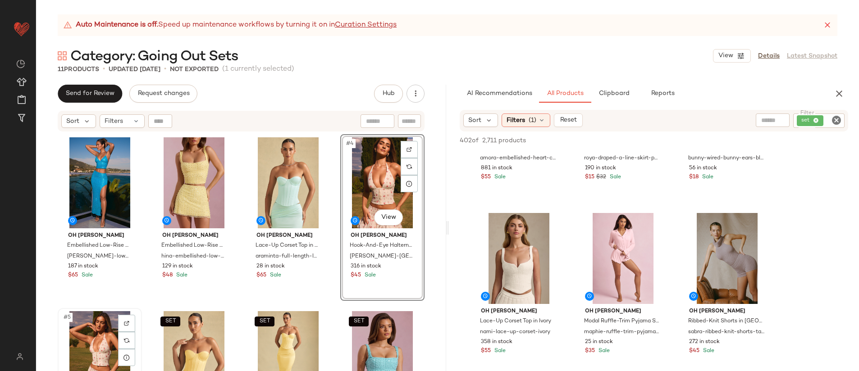
click at [98, 339] on div "#5 View" at bounding box center [100, 356] width 78 height 91
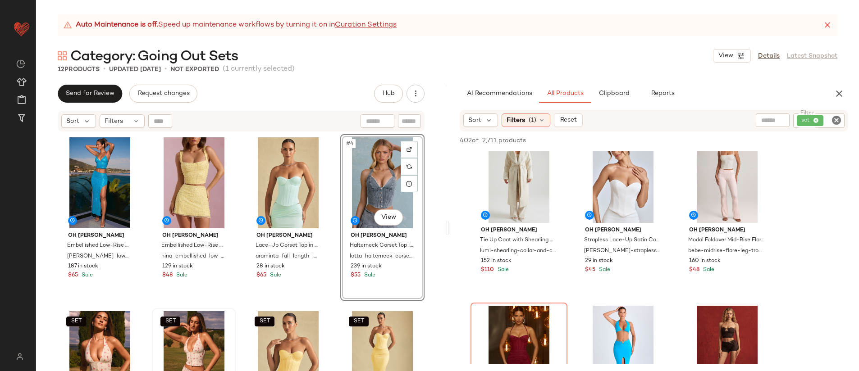
scroll to position [3139, 0]
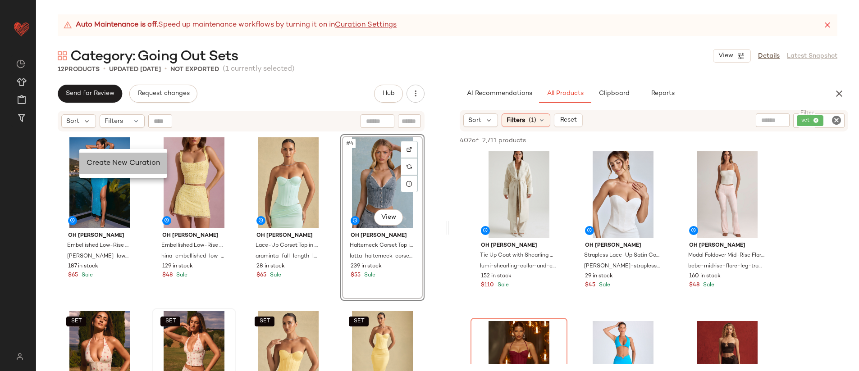
click at [100, 160] on span "Create New Curation" at bounding box center [123, 164] width 73 height 8
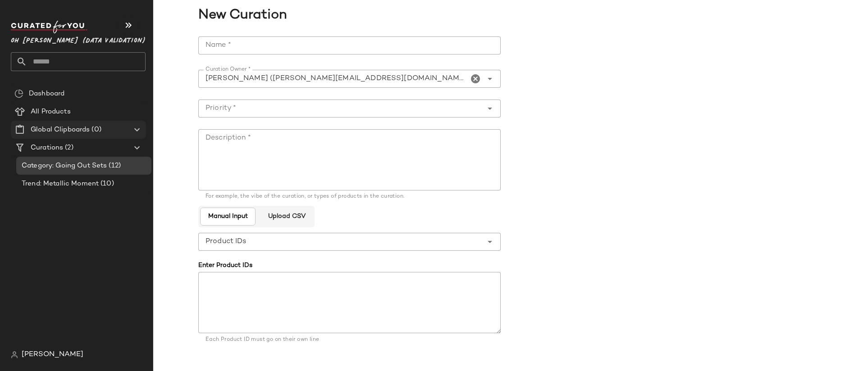
click at [76, 125] on span "Global Clipboards" at bounding box center [60, 130] width 59 height 10
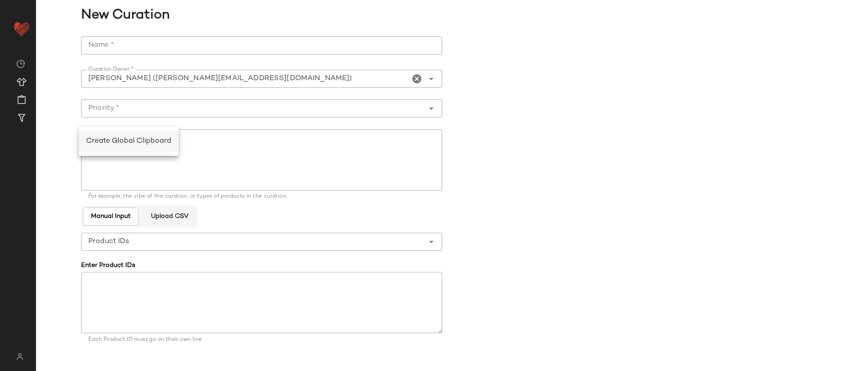
click at [114, 142] on span "Create Global Clipboard" at bounding box center [128, 141] width 85 height 8
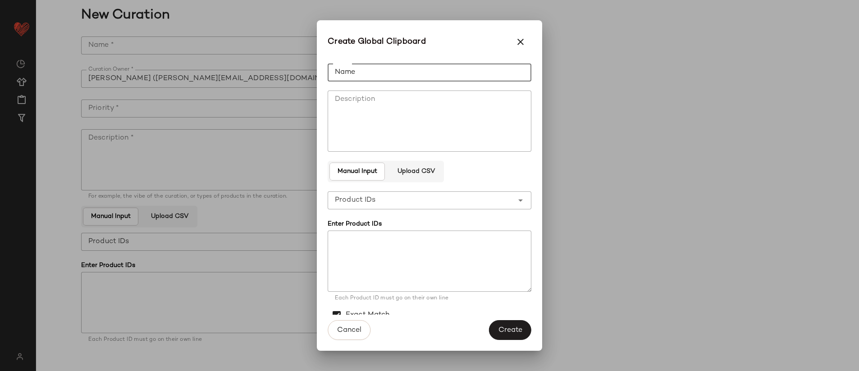
click at [358, 72] on input "Name" at bounding box center [430, 73] width 204 height 18
type input "****"
click at [520, 333] on span "Create" at bounding box center [510, 330] width 24 height 9
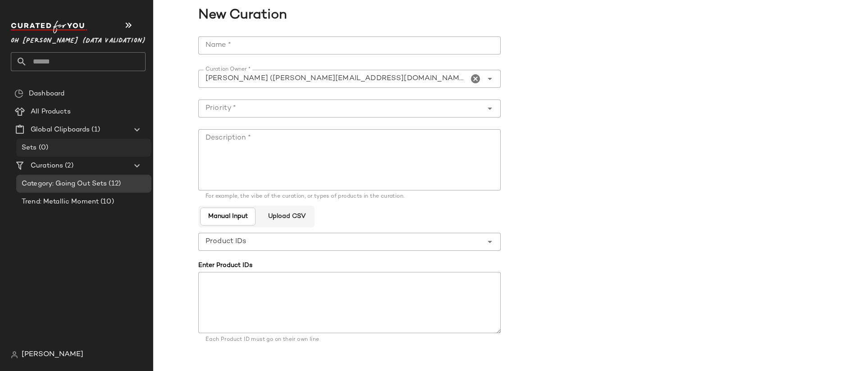
click at [67, 146] on div "Sets (0)" at bounding box center [83, 148] width 129 height 10
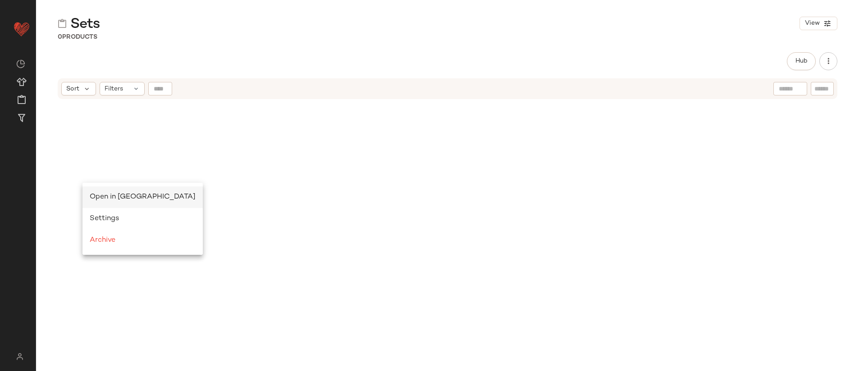
click at [99, 193] on div "Open in [GEOGRAPHIC_DATA]" at bounding box center [143, 197] width 106 height 11
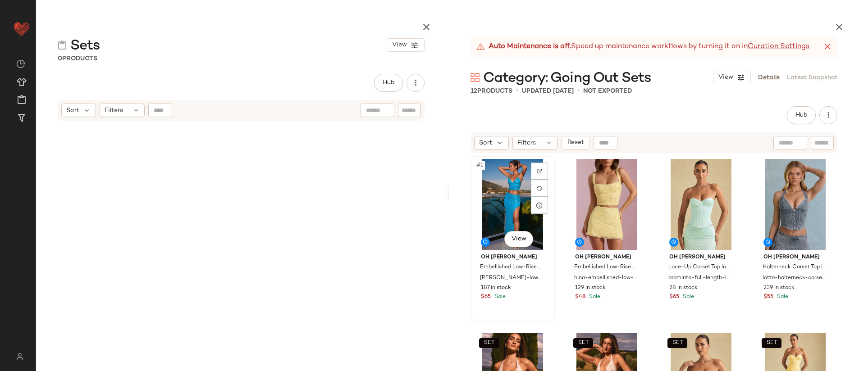
click at [509, 195] on div "#1 View" at bounding box center [513, 204] width 78 height 91
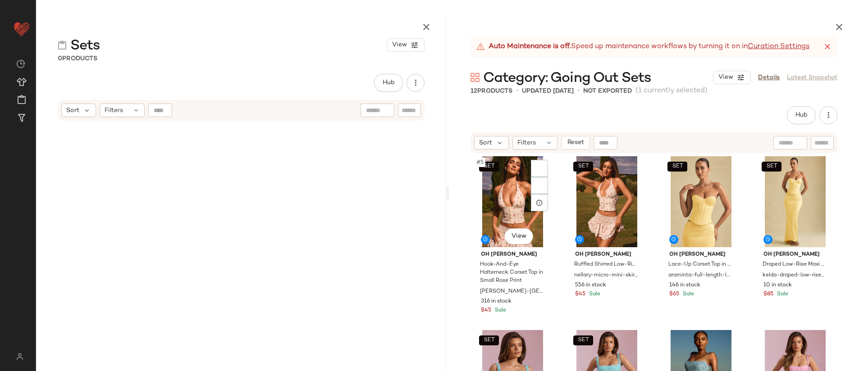
scroll to position [264, 0]
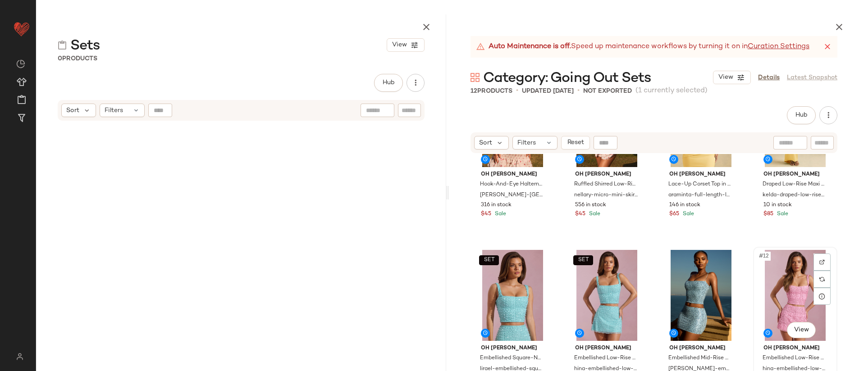
click at [781, 303] on div "#12 View" at bounding box center [795, 295] width 78 height 91
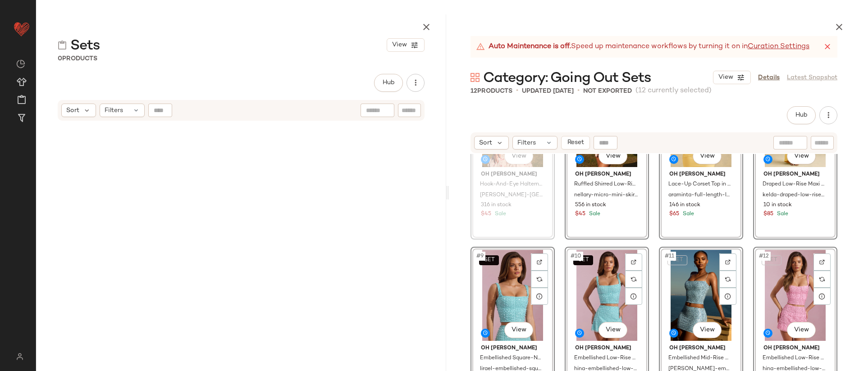
scroll to position [264, 0]
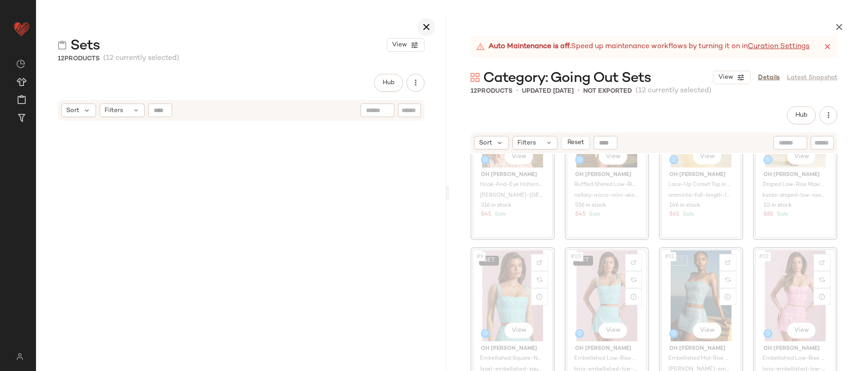
click at [427, 22] on icon "button" at bounding box center [426, 27] width 11 height 11
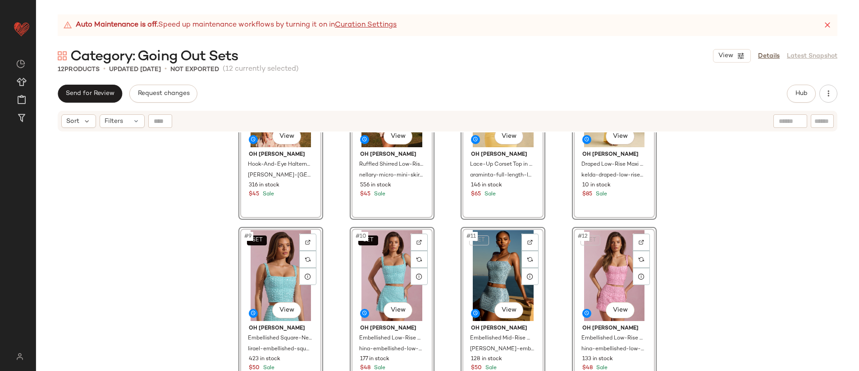
scroll to position [262, 0]
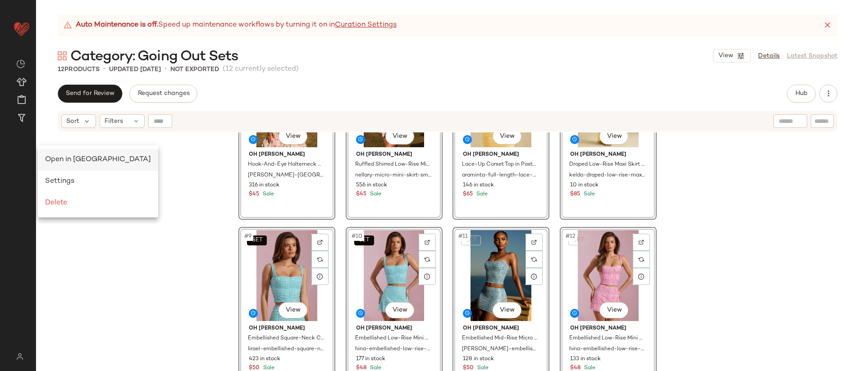
click at [60, 160] on span "Open in [GEOGRAPHIC_DATA]" at bounding box center [98, 160] width 106 height 8
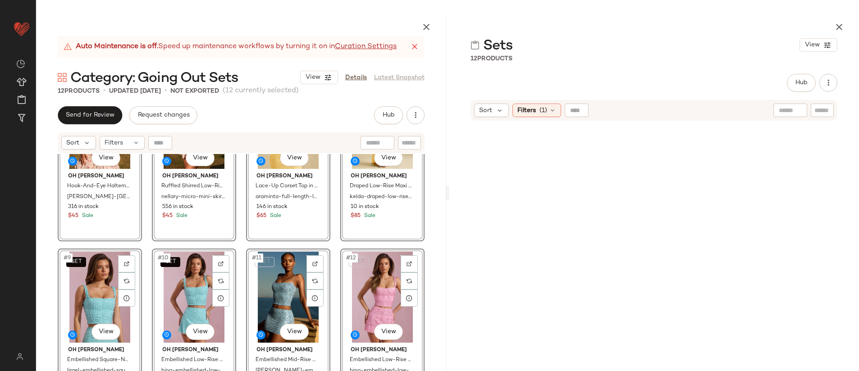
scroll to position [264, 0]
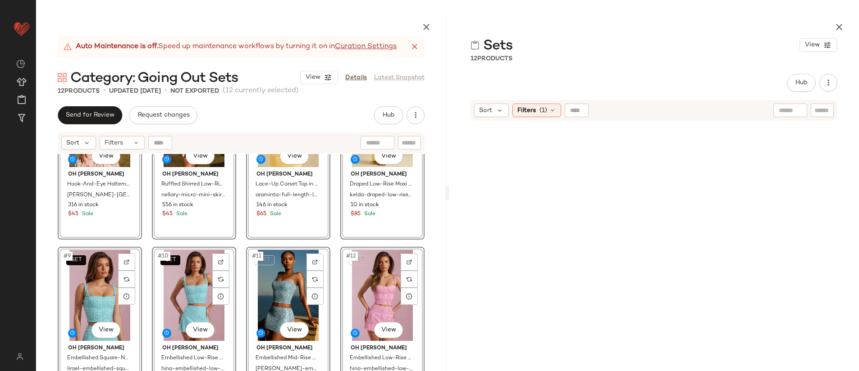
click at [366, 310] on div "SET #12 View" at bounding box center [382, 295] width 78 height 91
click at [329, 240] on div "SET #5 View Oh [PERSON_NAME]-And-Eye Halterneck Corset Top in Small Rose Print …" at bounding box center [241, 284] width 410 height 260
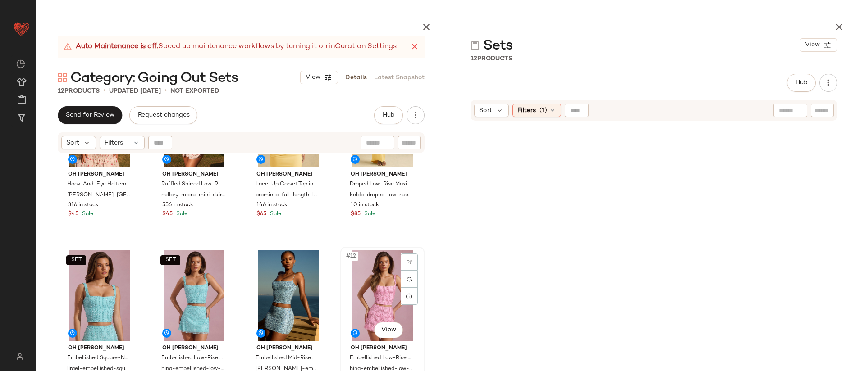
click at [365, 288] on div "#12 View" at bounding box center [382, 295] width 78 height 91
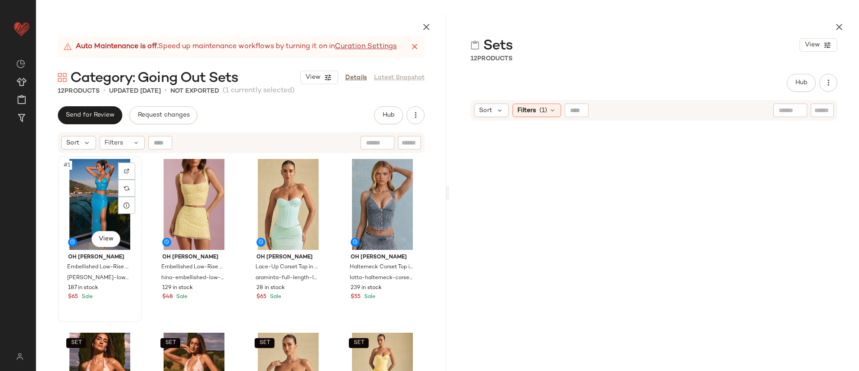
click at [83, 193] on div "#1 View" at bounding box center [100, 204] width 78 height 91
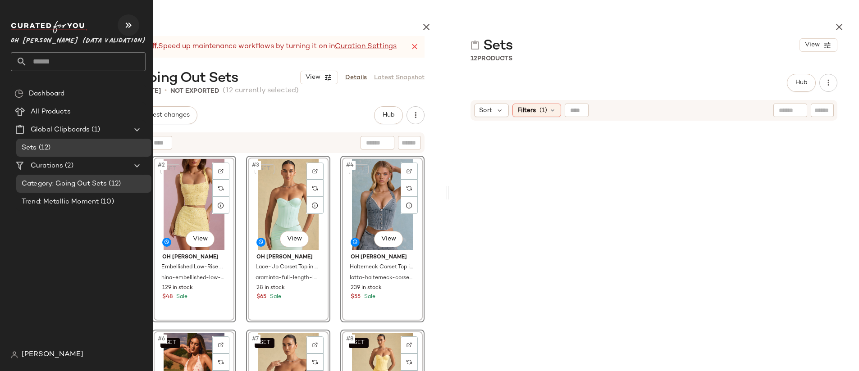
click at [130, 28] on icon "button" at bounding box center [128, 25] width 11 height 11
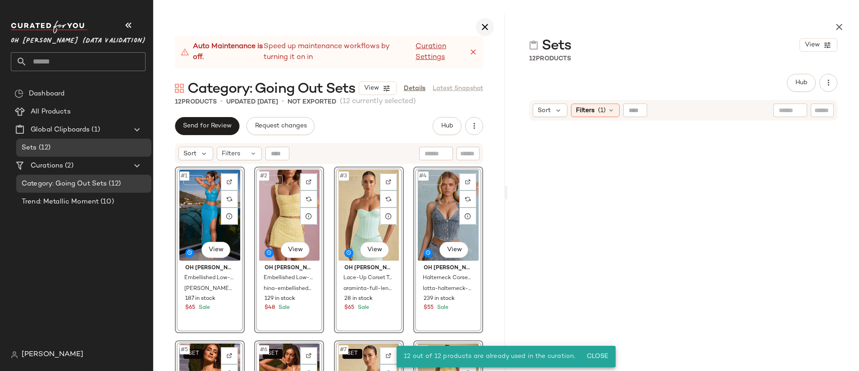
click at [484, 28] on icon "button" at bounding box center [485, 27] width 11 height 11
